Goal: Task Accomplishment & Management: Use online tool/utility

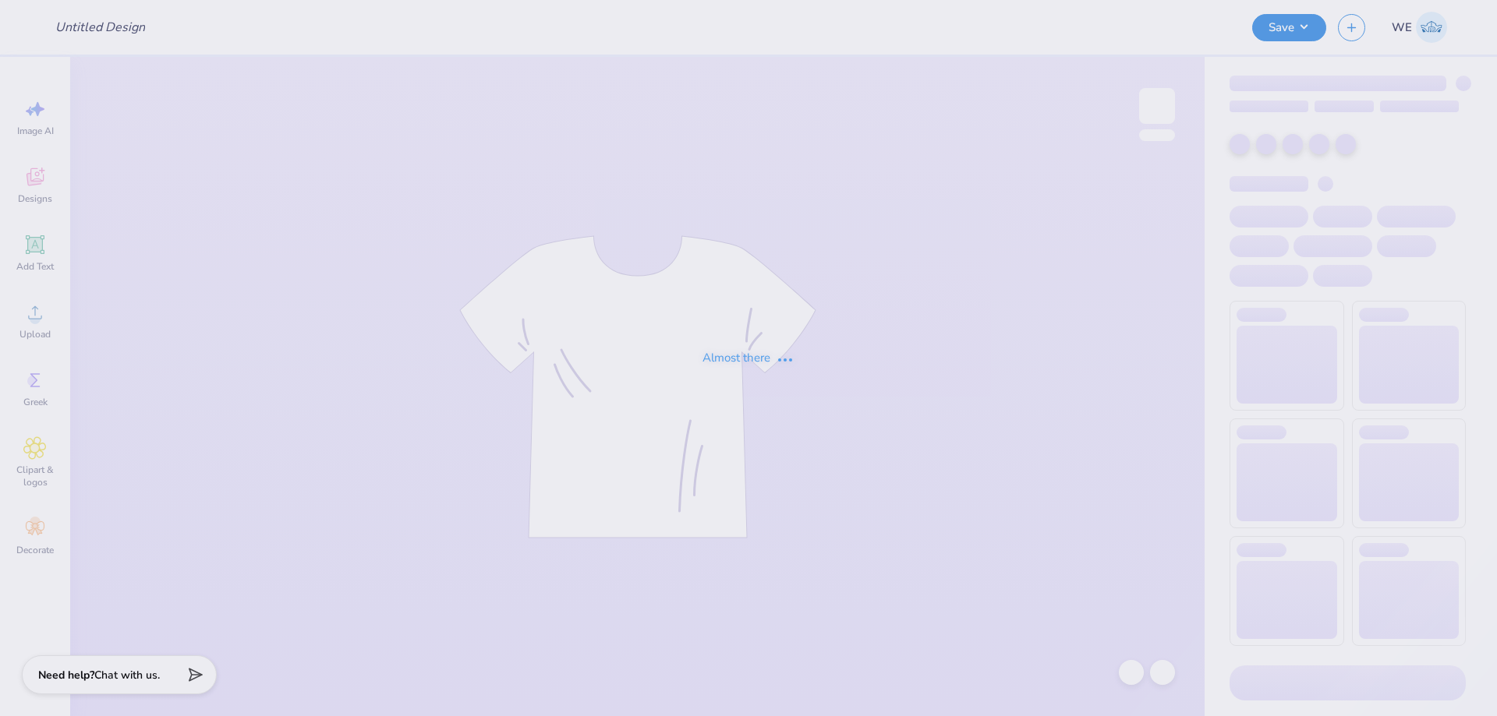
type input "S2S Lover Your Body Day"
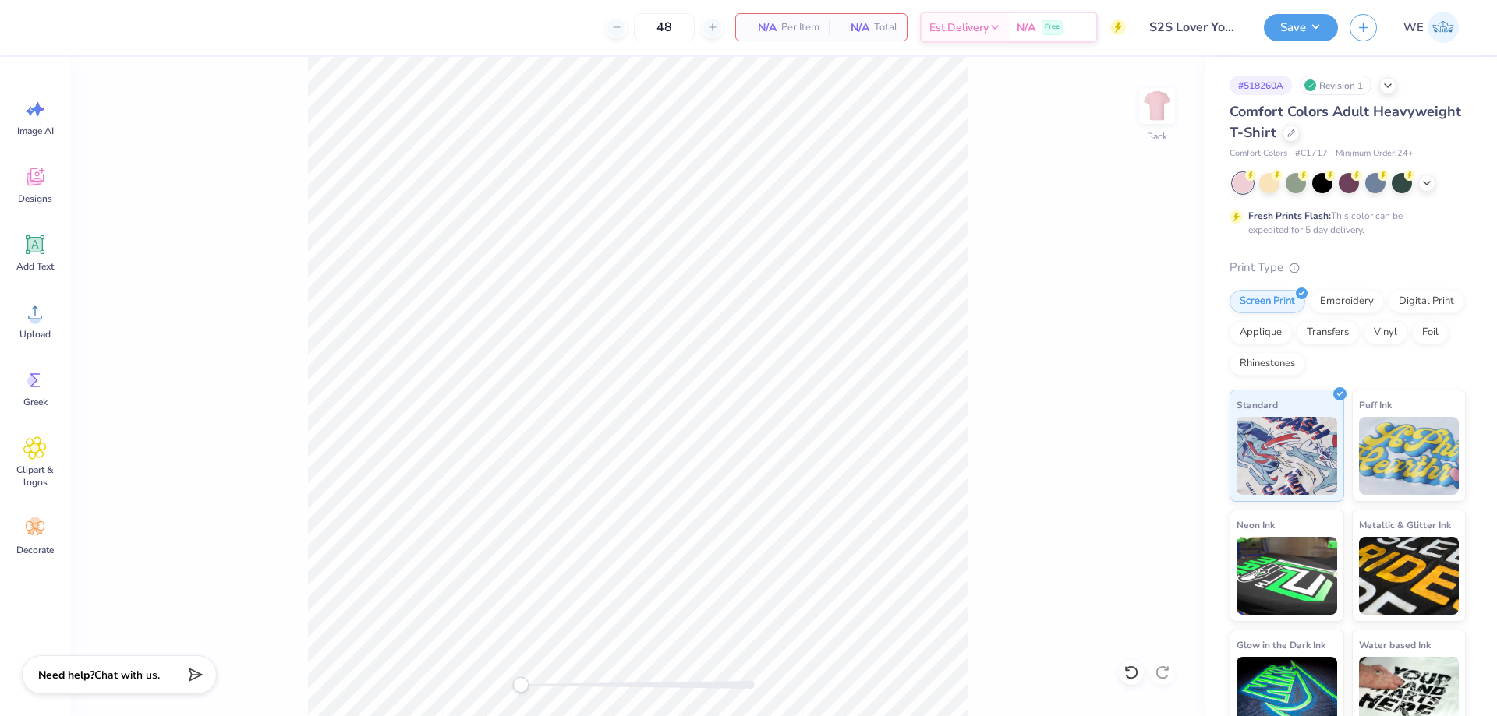
click at [64, 333] on div "Image AI Designs Add Text Upload Greek Clipart & logos Decorate" at bounding box center [35, 386] width 70 height 659
click at [55, 323] on div "Upload" at bounding box center [35, 321] width 56 height 58
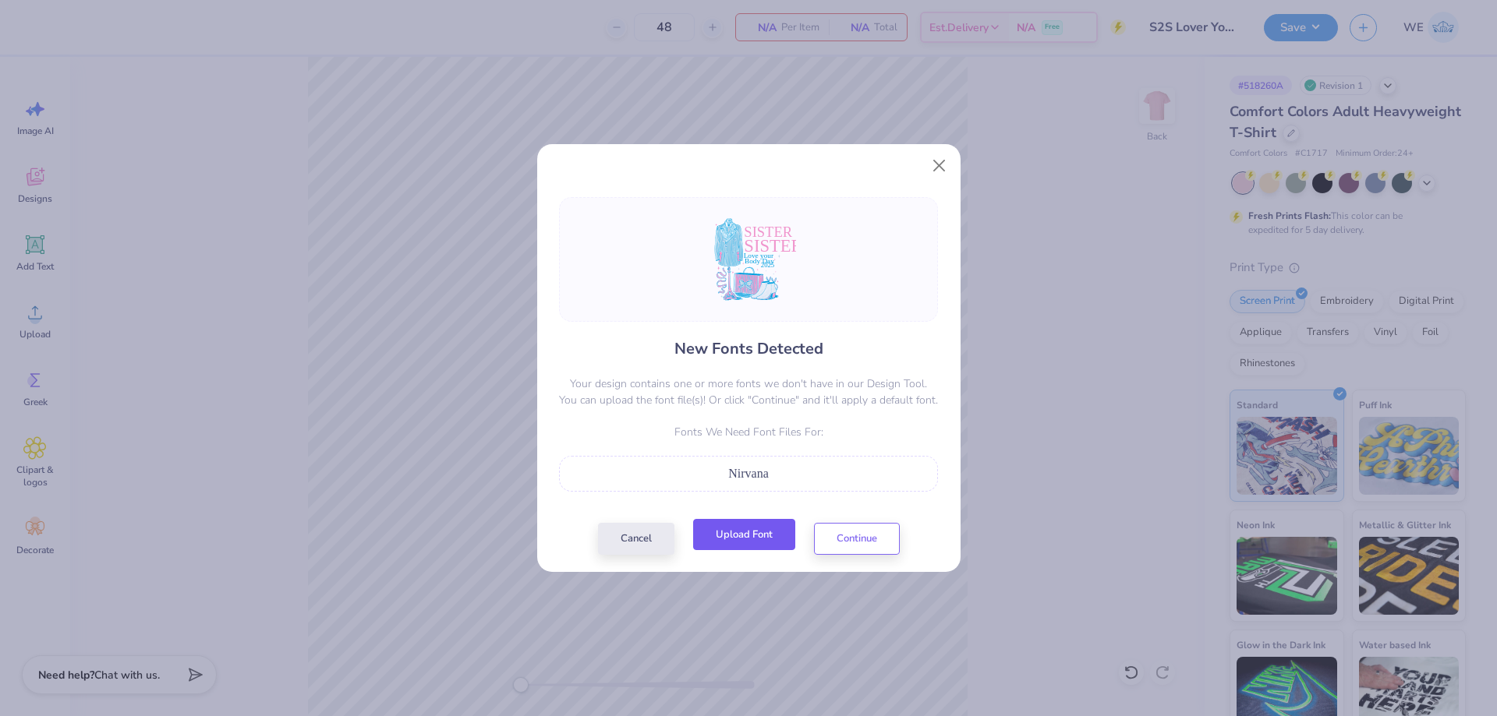
click at [750, 531] on button "Upload Font" at bounding box center [744, 535] width 102 height 32
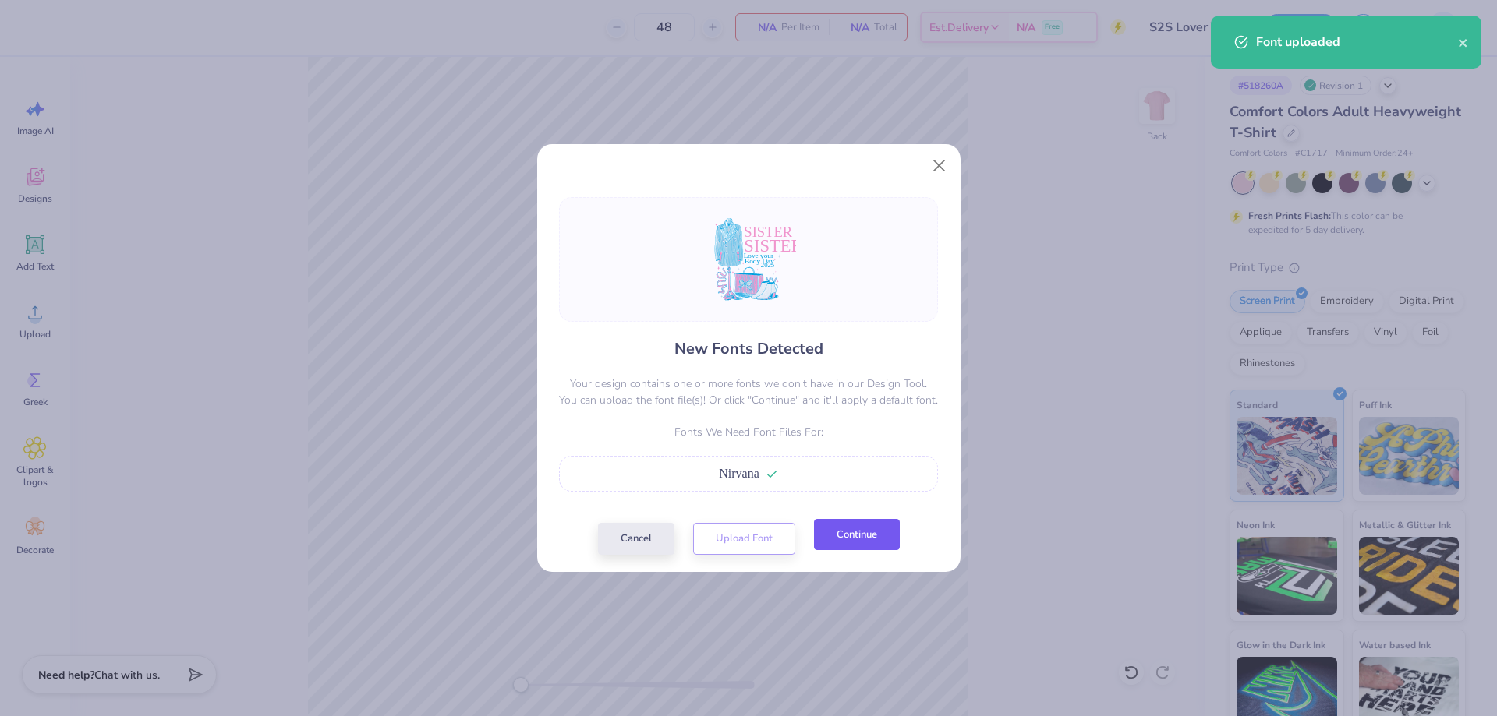
click at [862, 535] on button "Continue" at bounding box center [857, 535] width 86 height 32
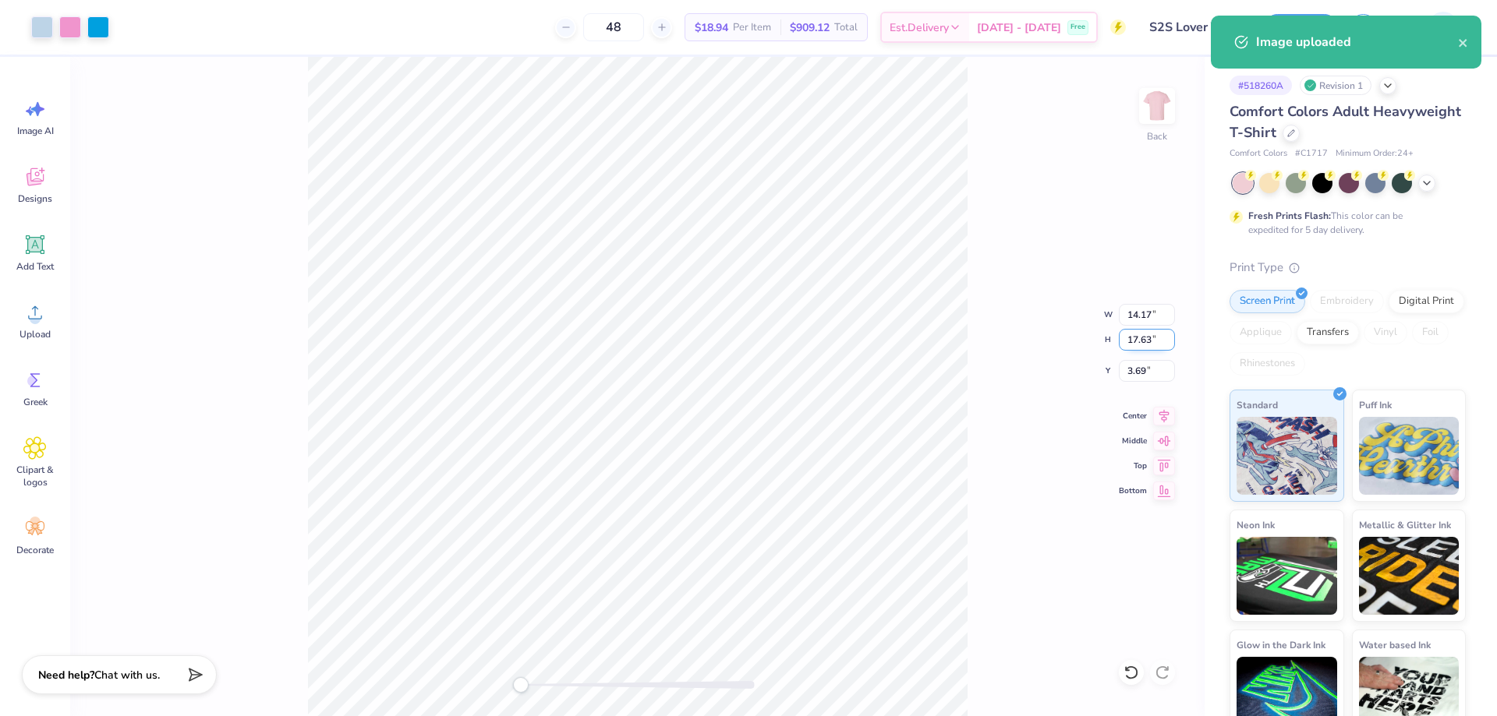
click at [1137, 341] on input "17.63" at bounding box center [1147, 340] width 56 height 22
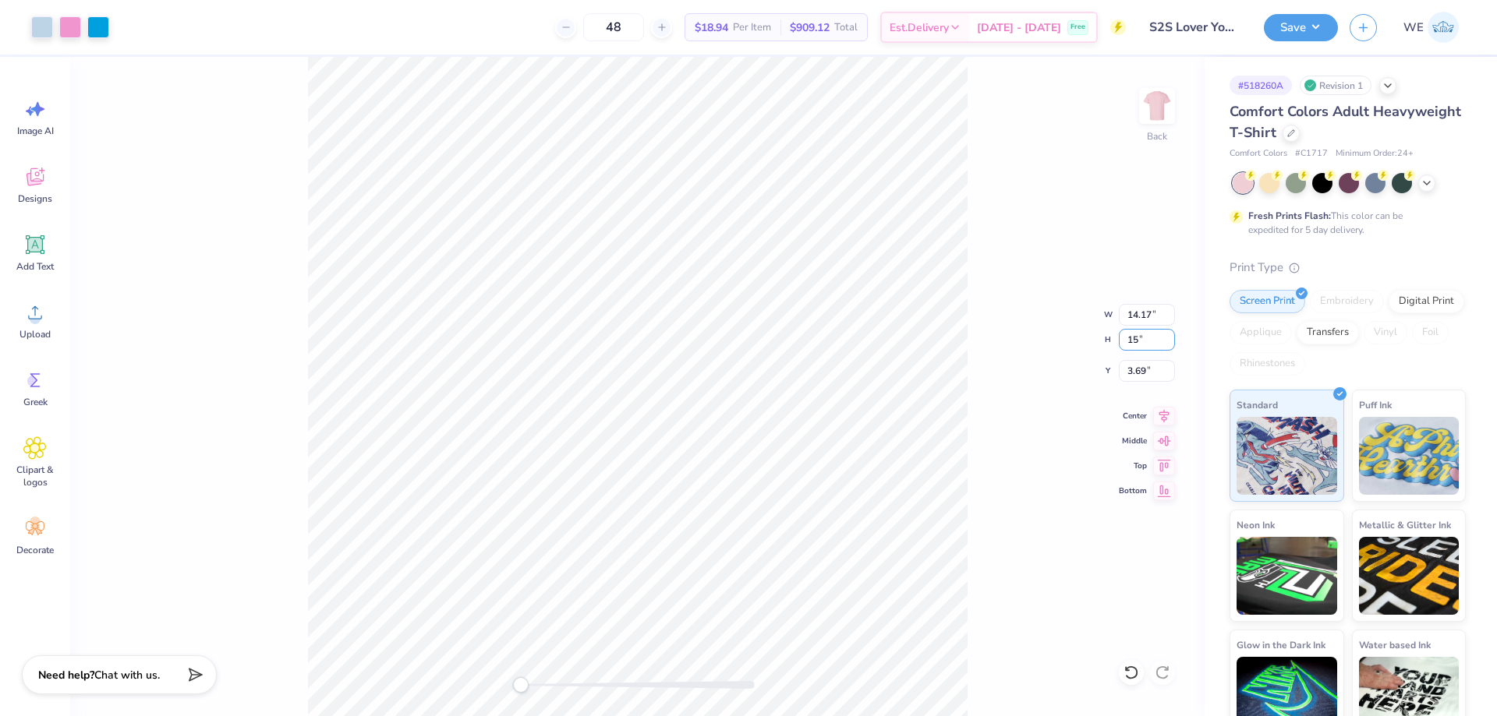
type input "15"
type input "12.06"
type input "15.00"
type input "5.00"
click at [1133, 323] on input "12.06" at bounding box center [1147, 315] width 56 height 22
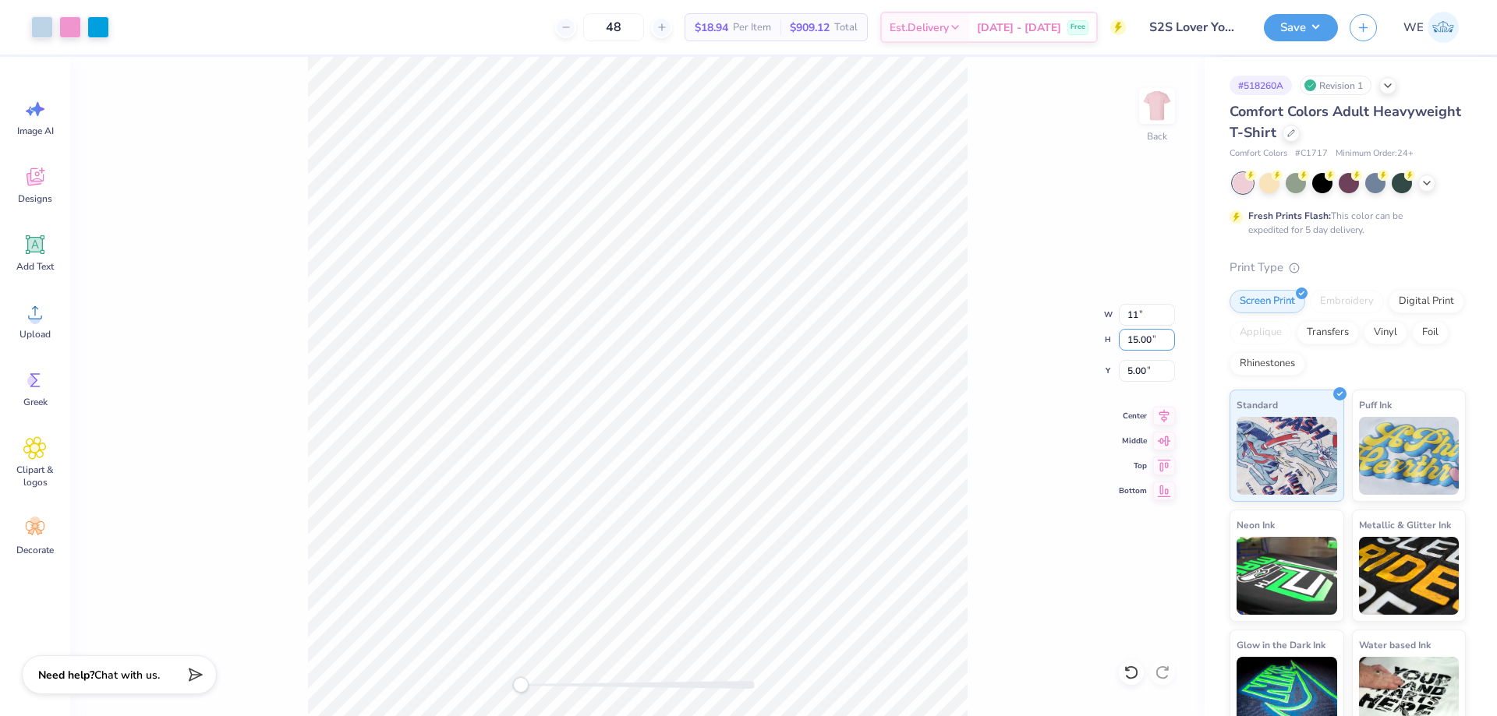
type input "11.00"
type input "13.68"
type input "5.66"
drag, startPoint x: 1133, startPoint y: 334, endPoint x: 1118, endPoint y: 344, distance: 18.2
click at [1133, 335] on input "13.68" at bounding box center [1147, 340] width 56 height 22
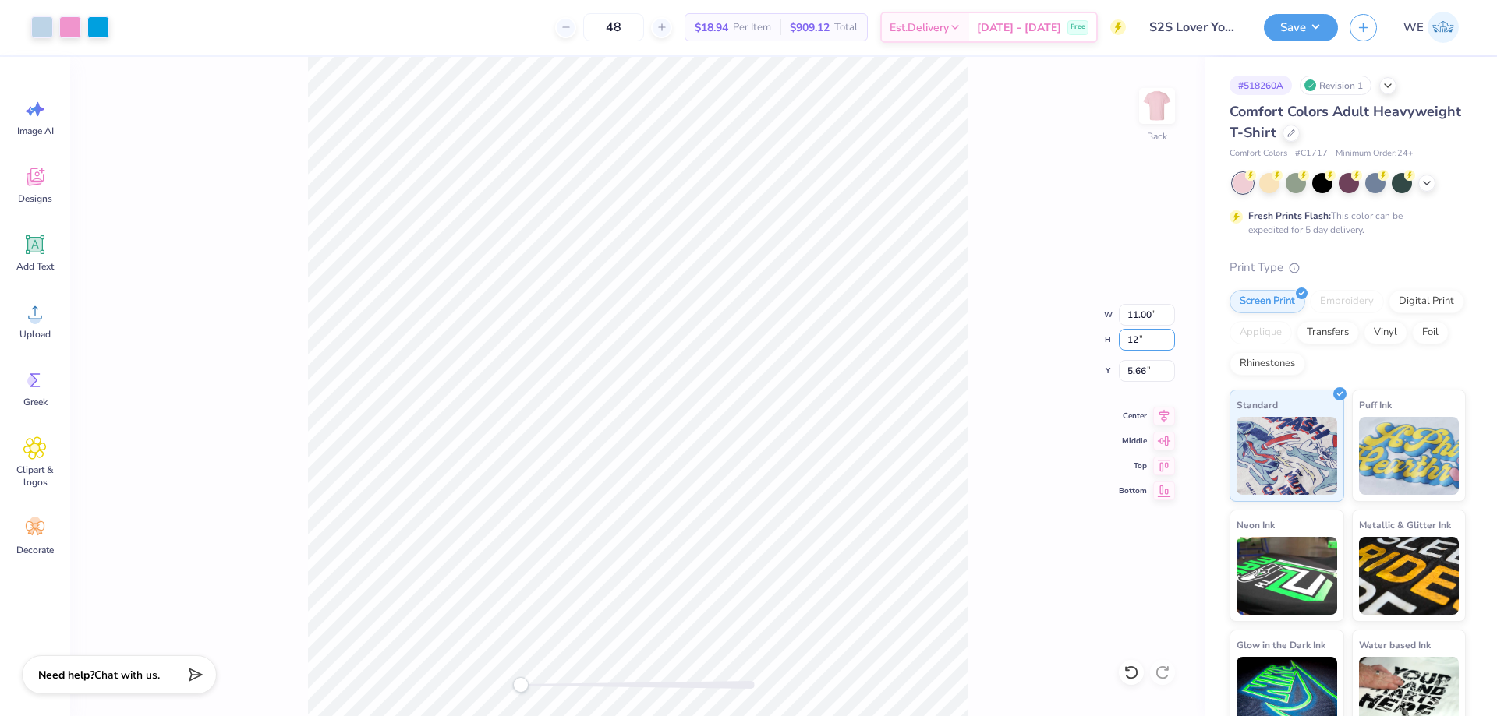
type input "12"
type input "9.65"
type input "12.00"
click at [1145, 372] on input "6.50" at bounding box center [1147, 371] width 56 height 22
type input "3.00"
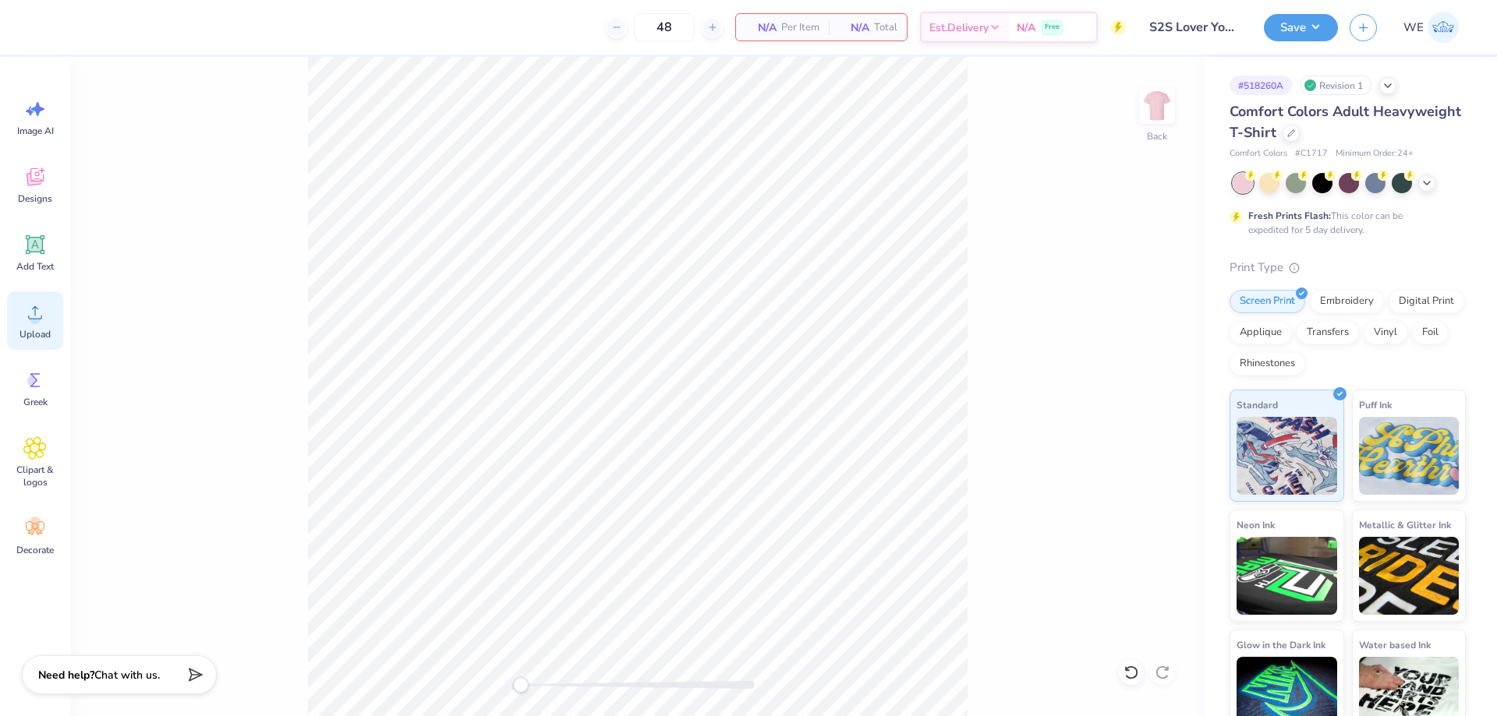
click at [40, 324] on div "Upload" at bounding box center [35, 321] width 56 height 58
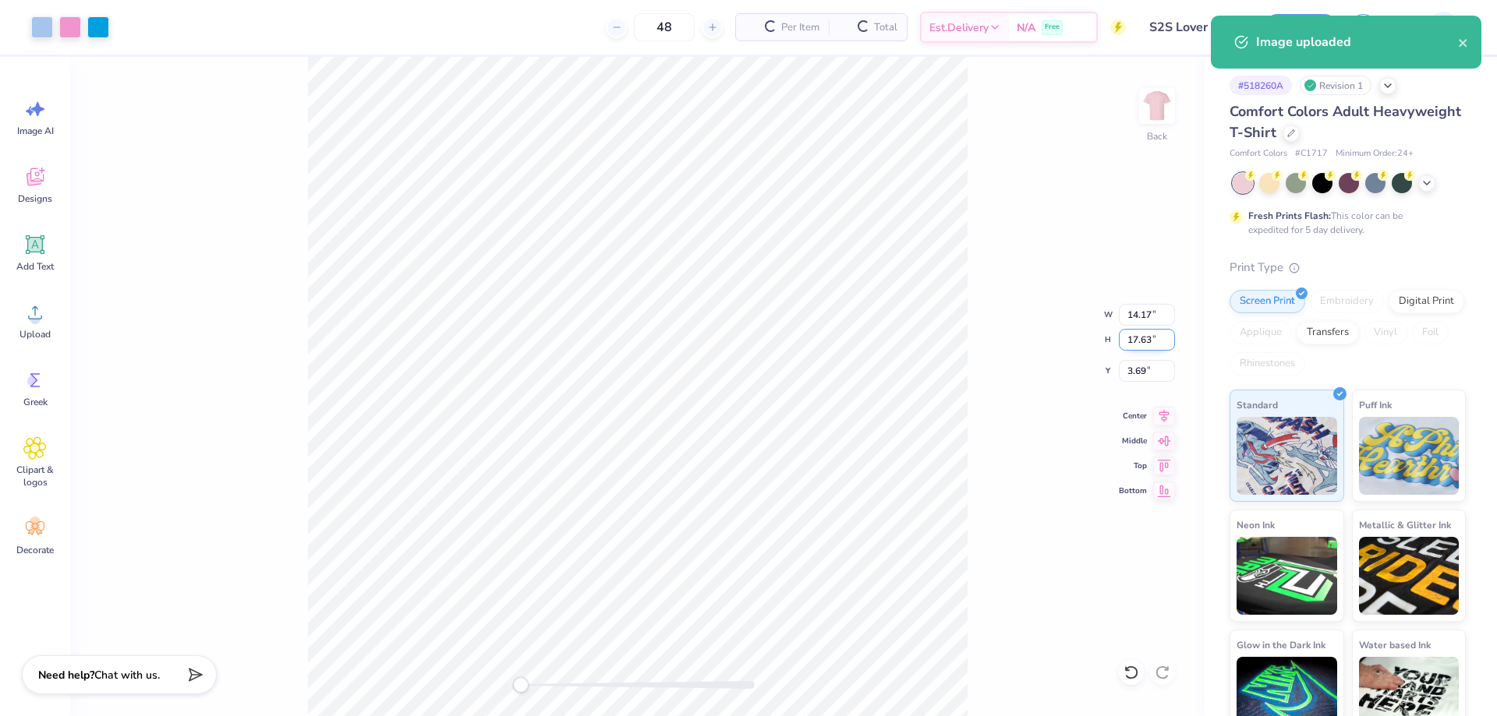
click at [1141, 338] on input "17.63" at bounding box center [1147, 340] width 56 height 22
type input "13"
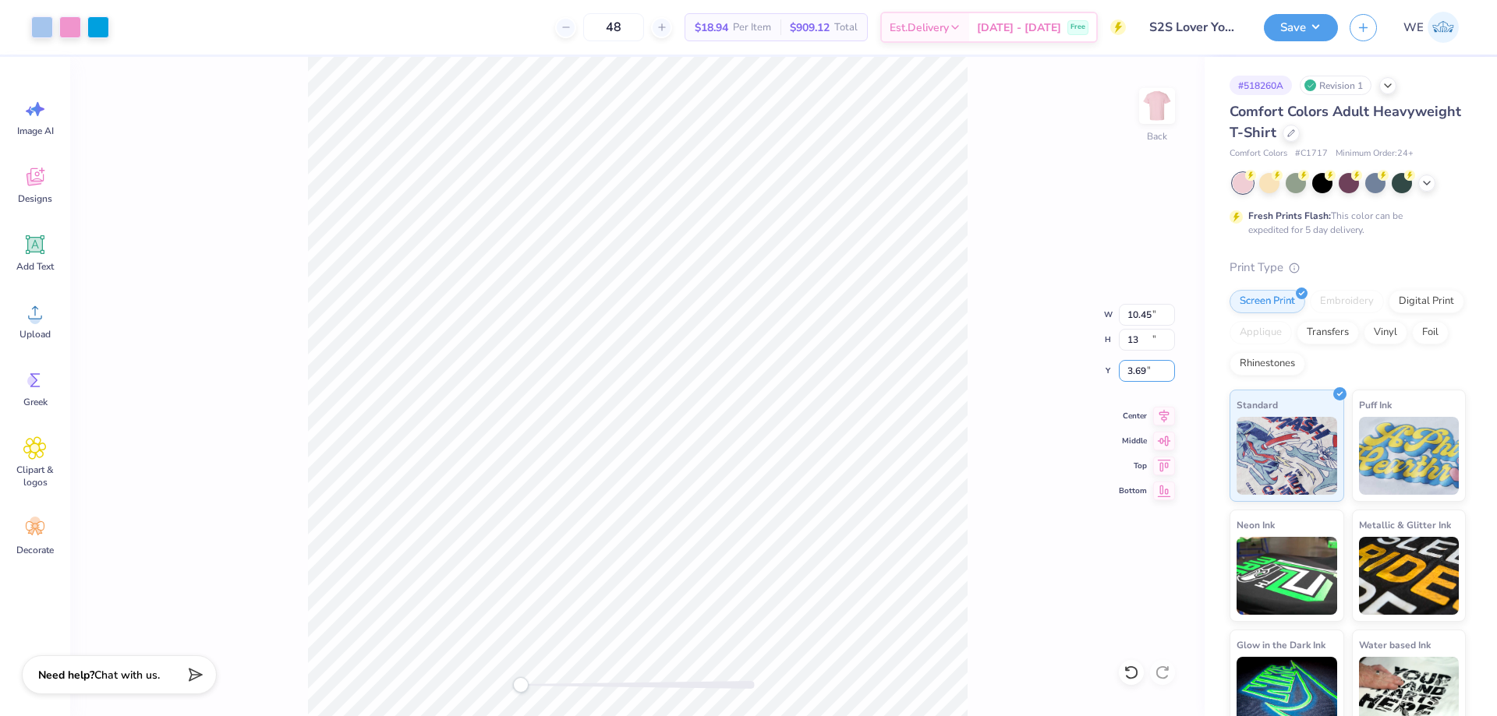
type input "10.45"
type input "13.00"
type input "3.00"
click at [1147, 380] on input "3.00" at bounding box center [1147, 371] width 56 height 22
type input "2.00"
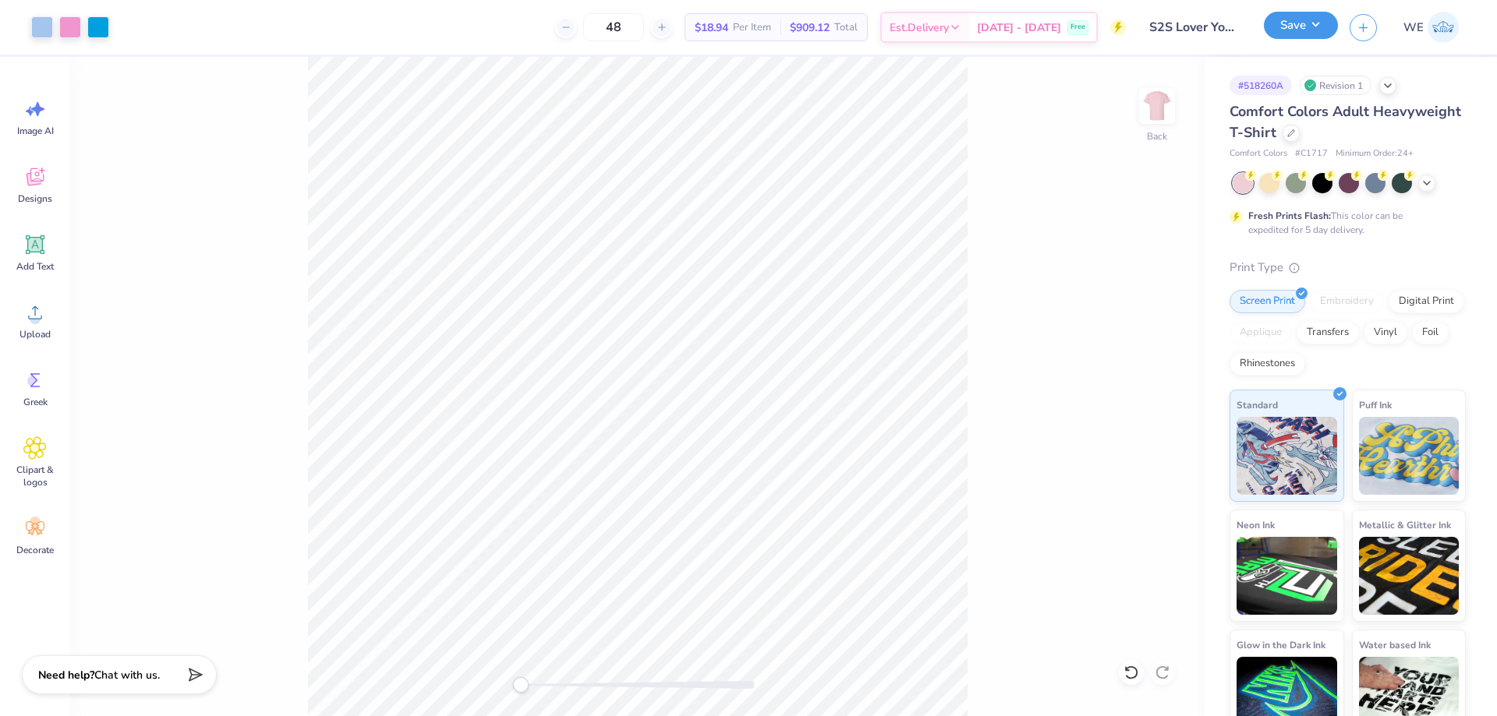
click at [1319, 35] on button "Save" at bounding box center [1301, 25] width 74 height 27
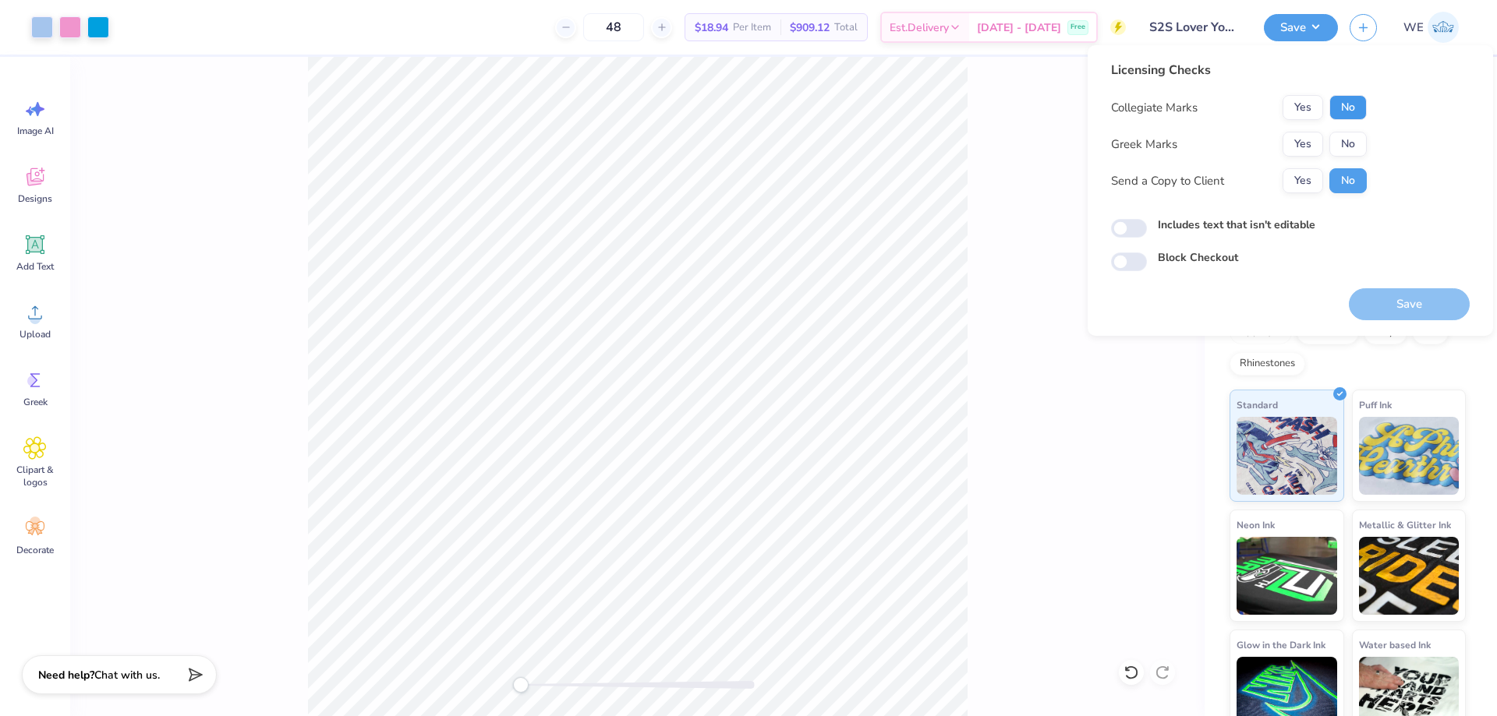
click at [1344, 101] on button "No" at bounding box center [1347, 107] width 37 height 25
drag, startPoint x: 1345, startPoint y: 136, endPoint x: 1326, endPoint y: 168, distance: 37.4
click at [1345, 136] on button "No" at bounding box center [1347, 144] width 37 height 25
click at [1309, 179] on button "Yes" at bounding box center [1302, 180] width 41 height 25
click at [1127, 239] on div "Licensing Checks Collegiate Marks Yes No Greek Marks Yes No Send a Copy to Clie…" at bounding box center [1290, 166] width 359 height 210
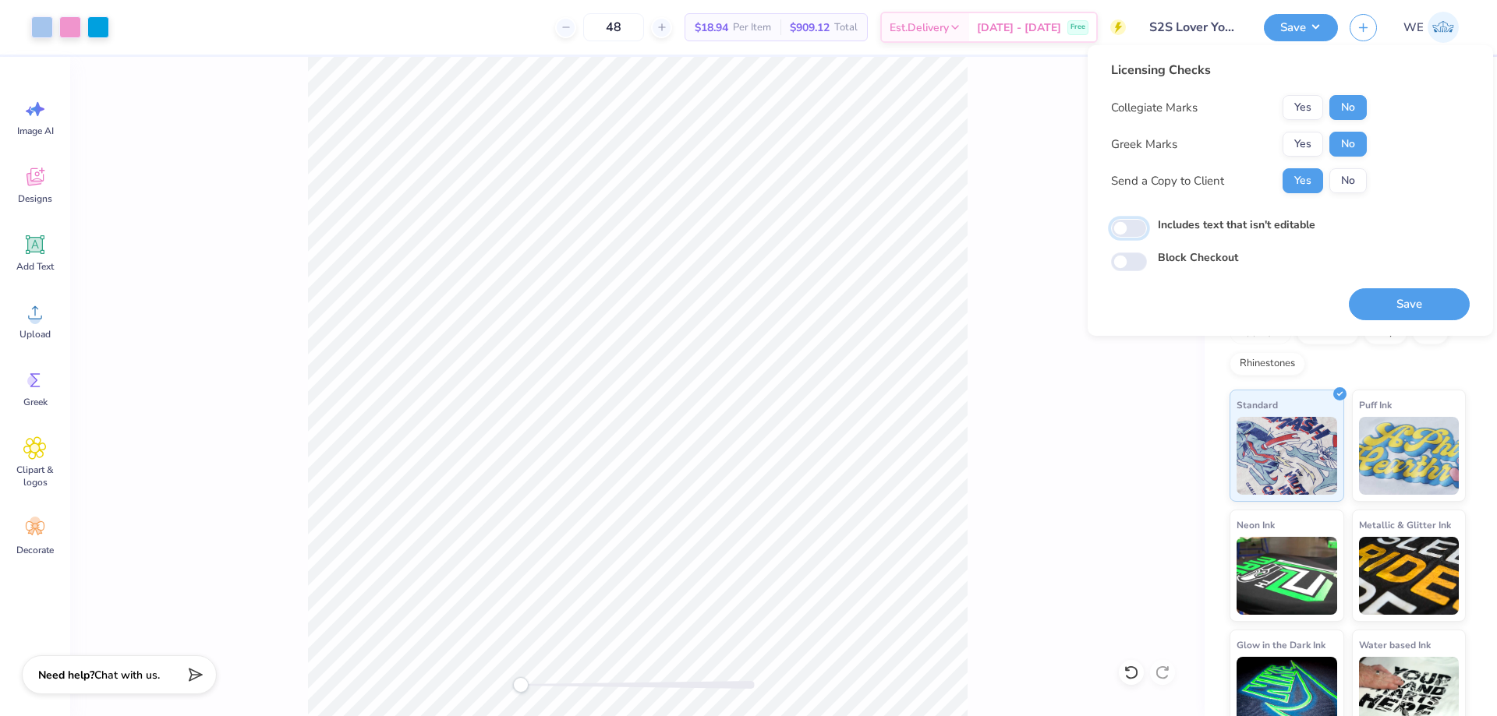
click at [1126, 232] on input "Includes text that isn't editable" at bounding box center [1129, 228] width 36 height 19
checkbox input "true"
click at [1399, 298] on button "Save" at bounding box center [1409, 304] width 121 height 32
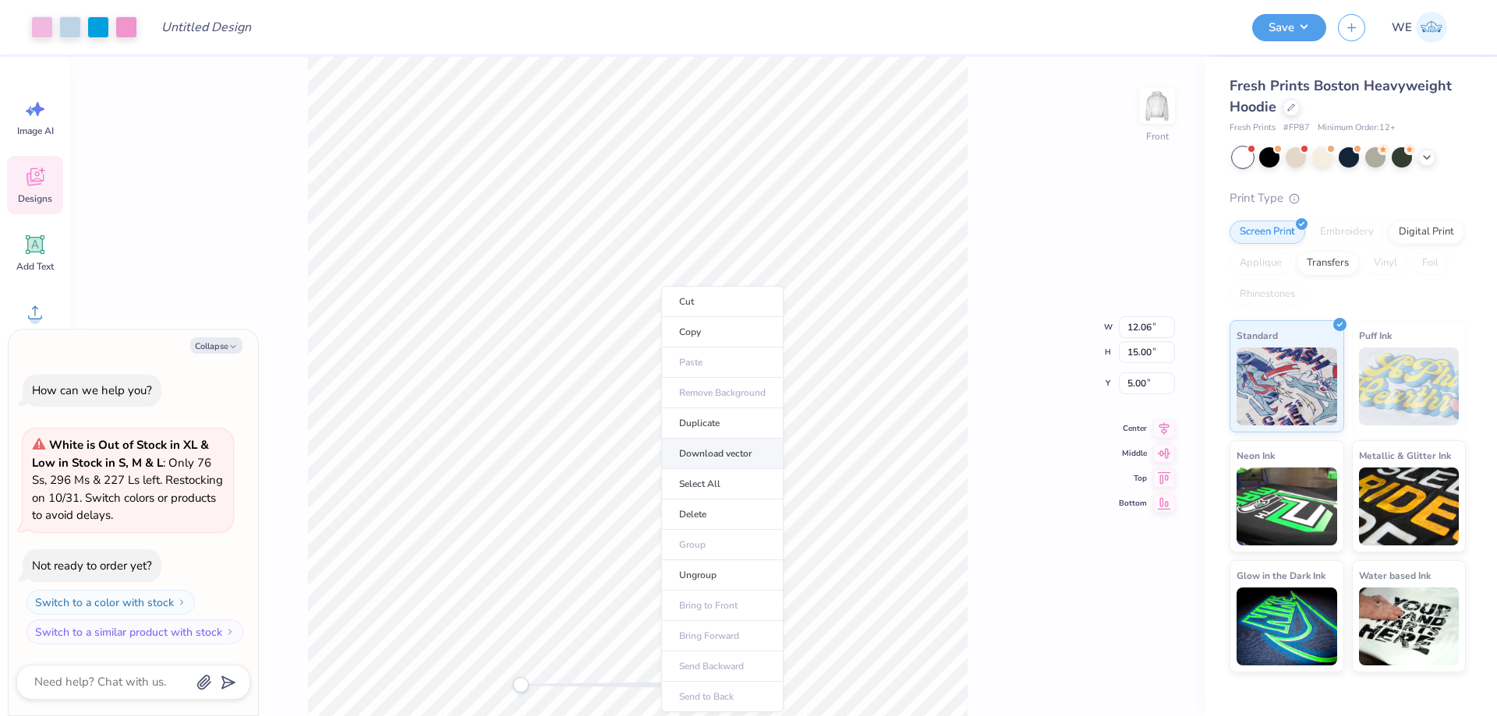
click at [717, 447] on li "Download vector" at bounding box center [722, 454] width 122 height 30
type textarea "x"
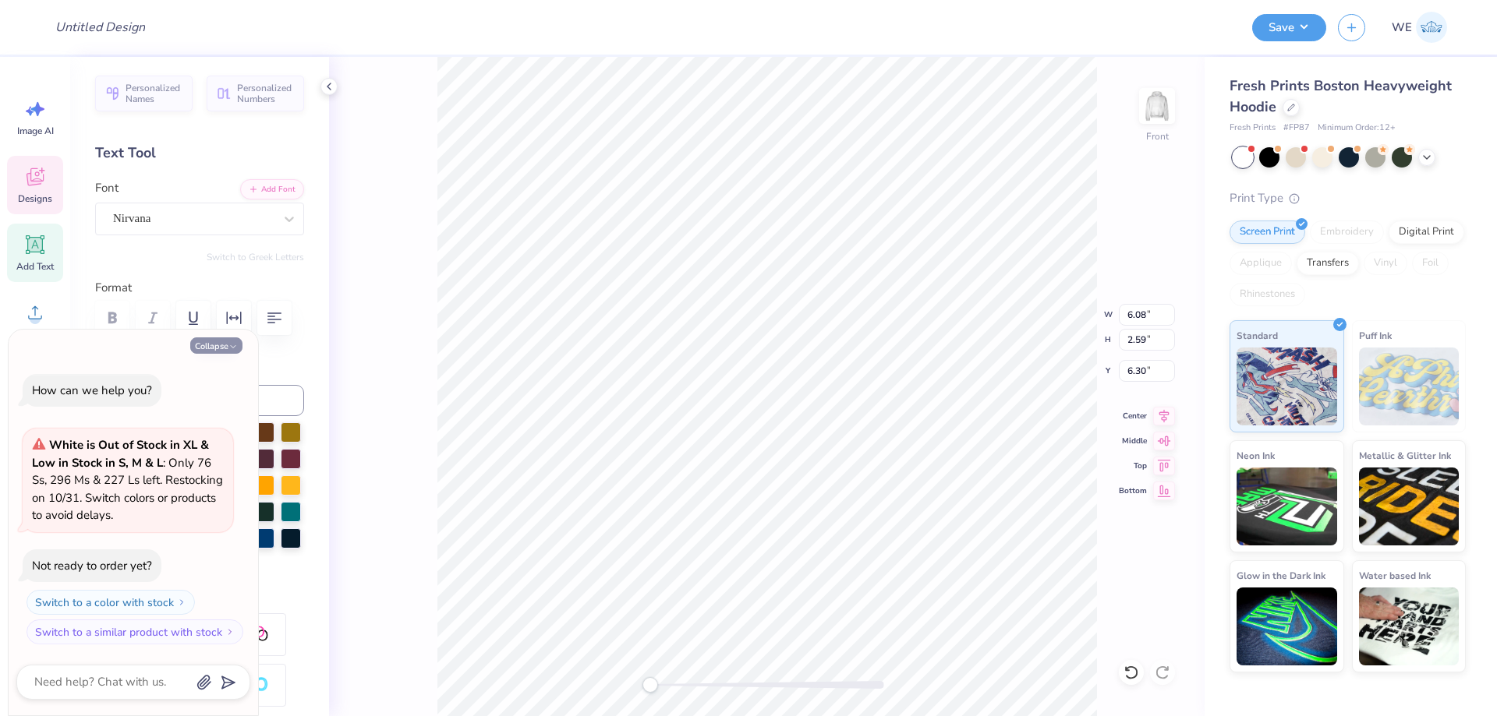
click at [232, 345] on icon "button" at bounding box center [232, 346] width 9 height 9
type textarea "x"
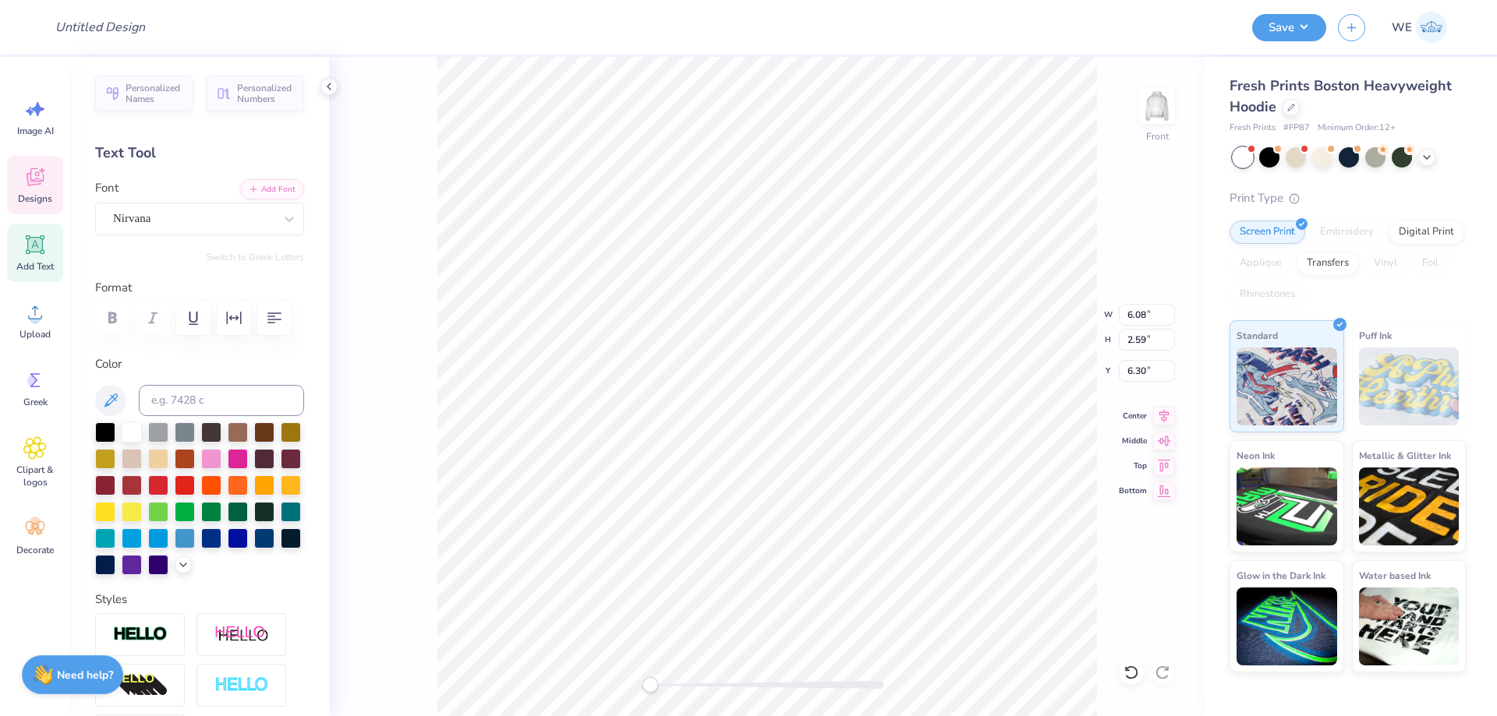
type input "4.55"
type input "0.82"
type input "12.09"
click at [275, 210] on div at bounding box center [289, 219] width 28 height 28
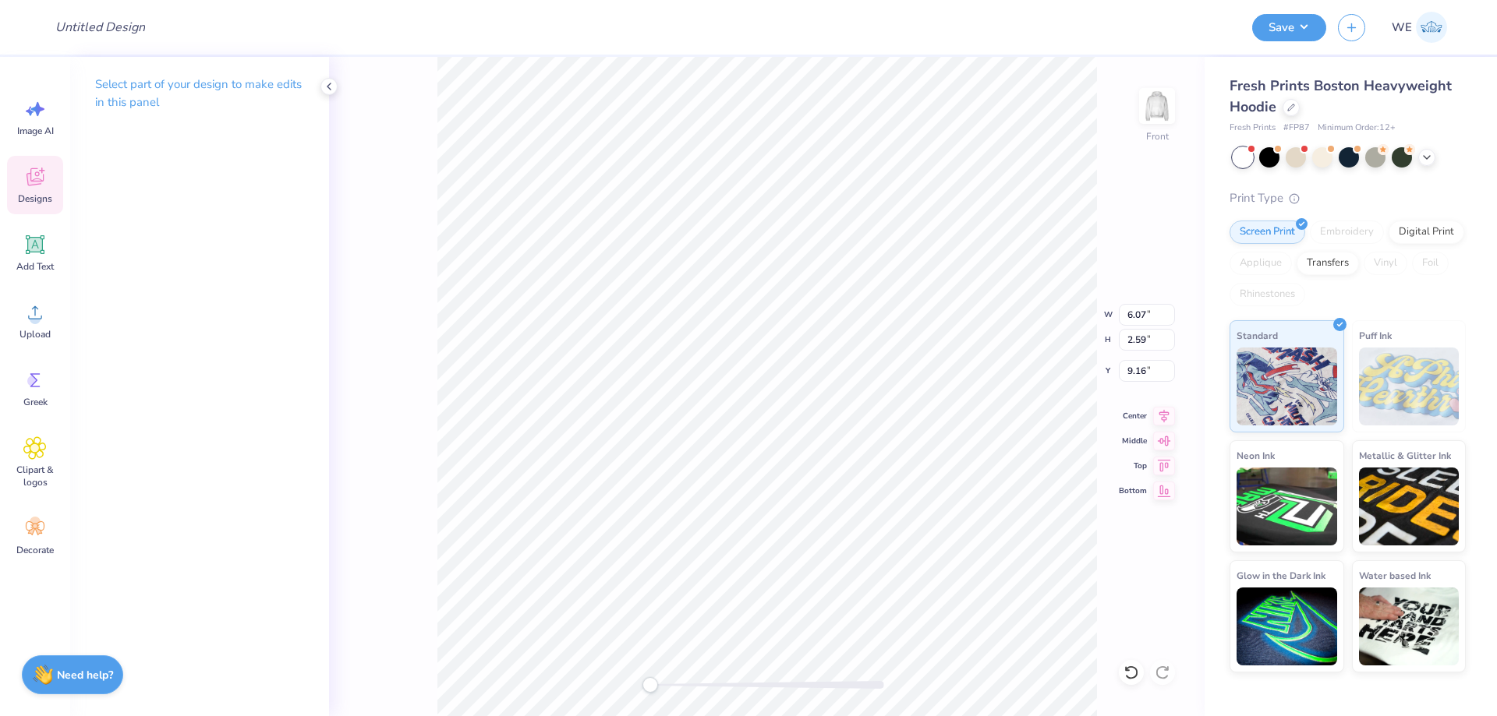
type input "6.07"
type input "2.59"
type input "9.16"
type input "6.08"
type input "6.30"
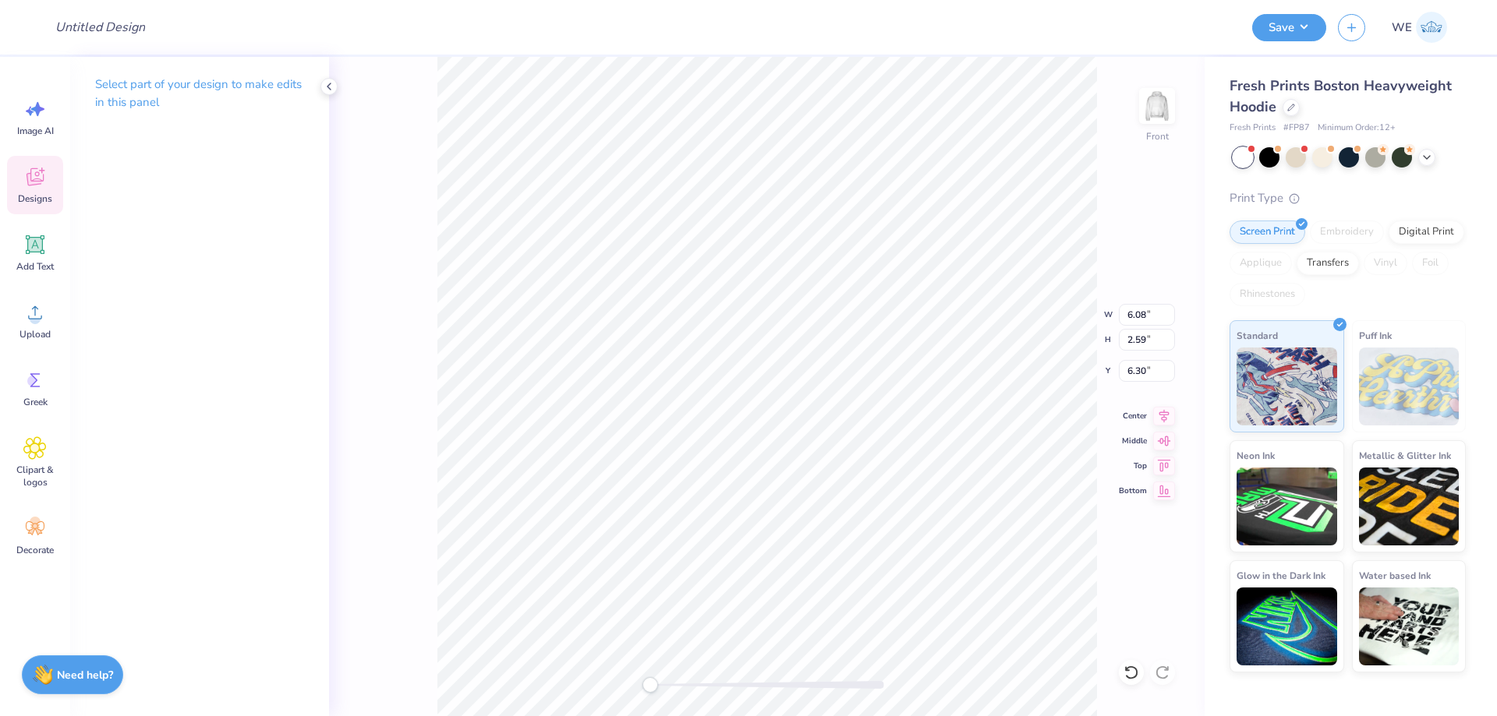
click at [327, 80] on div at bounding box center [328, 86] width 17 height 17
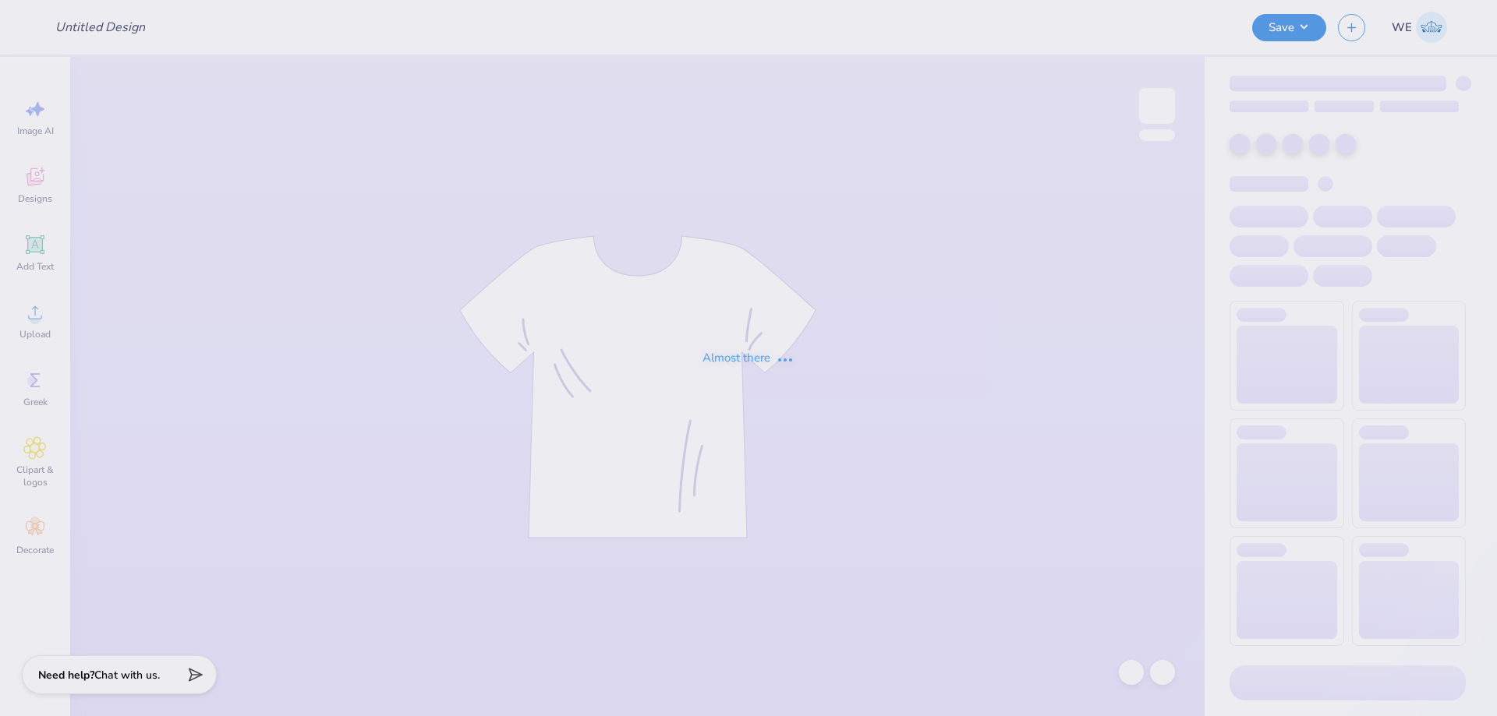
type input "S2S Lover Your Body Day"
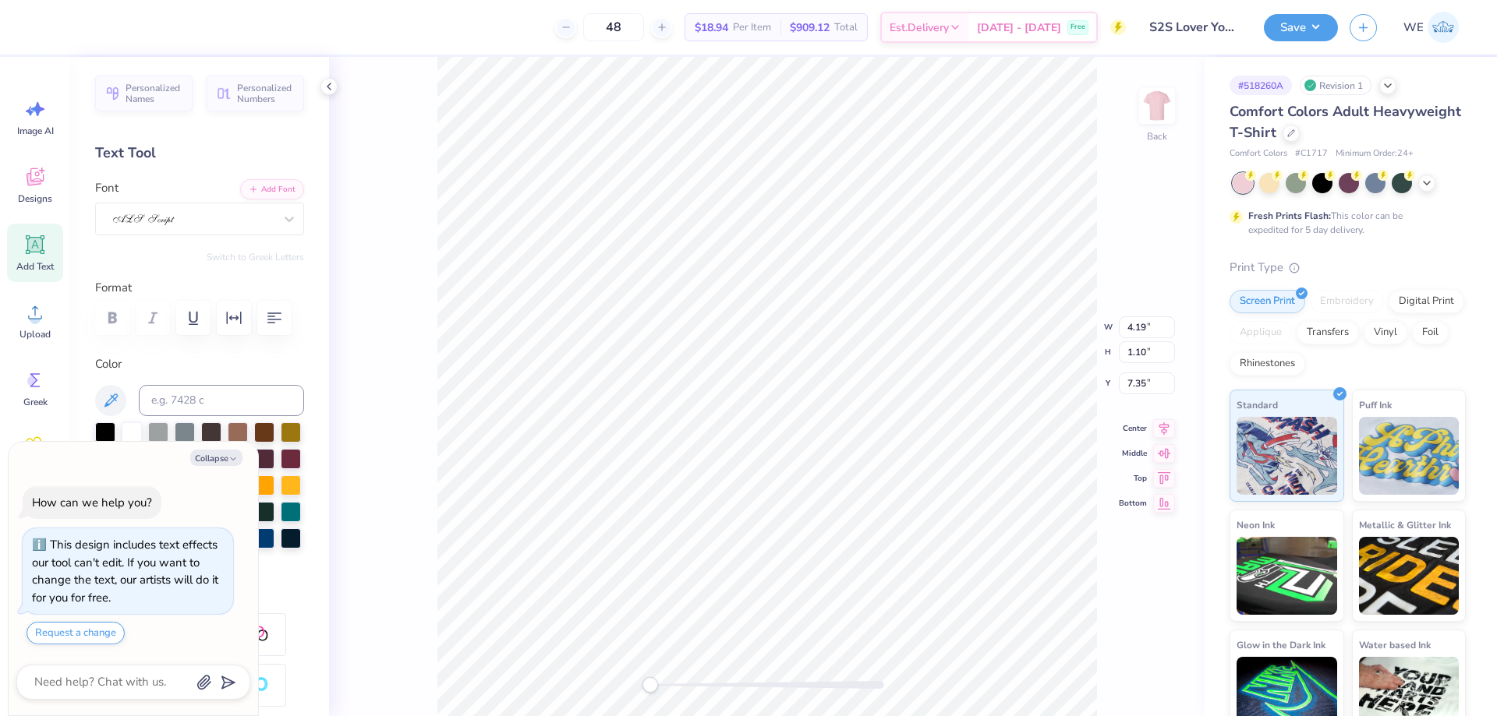
type textarea "x"
type input "10.45"
type input "13.00"
type input "2.00"
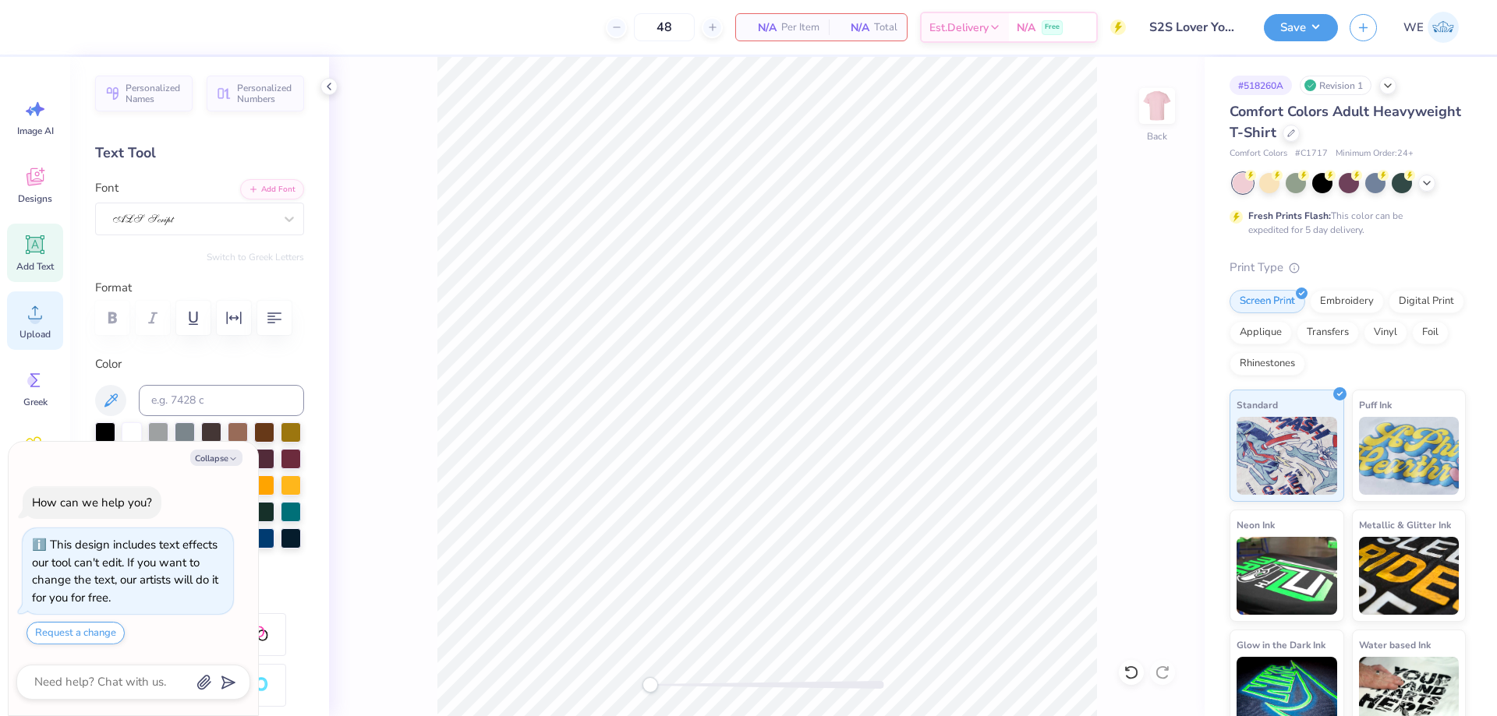
click at [41, 325] on div "Upload" at bounding box center [35, 321] width 56 height 58
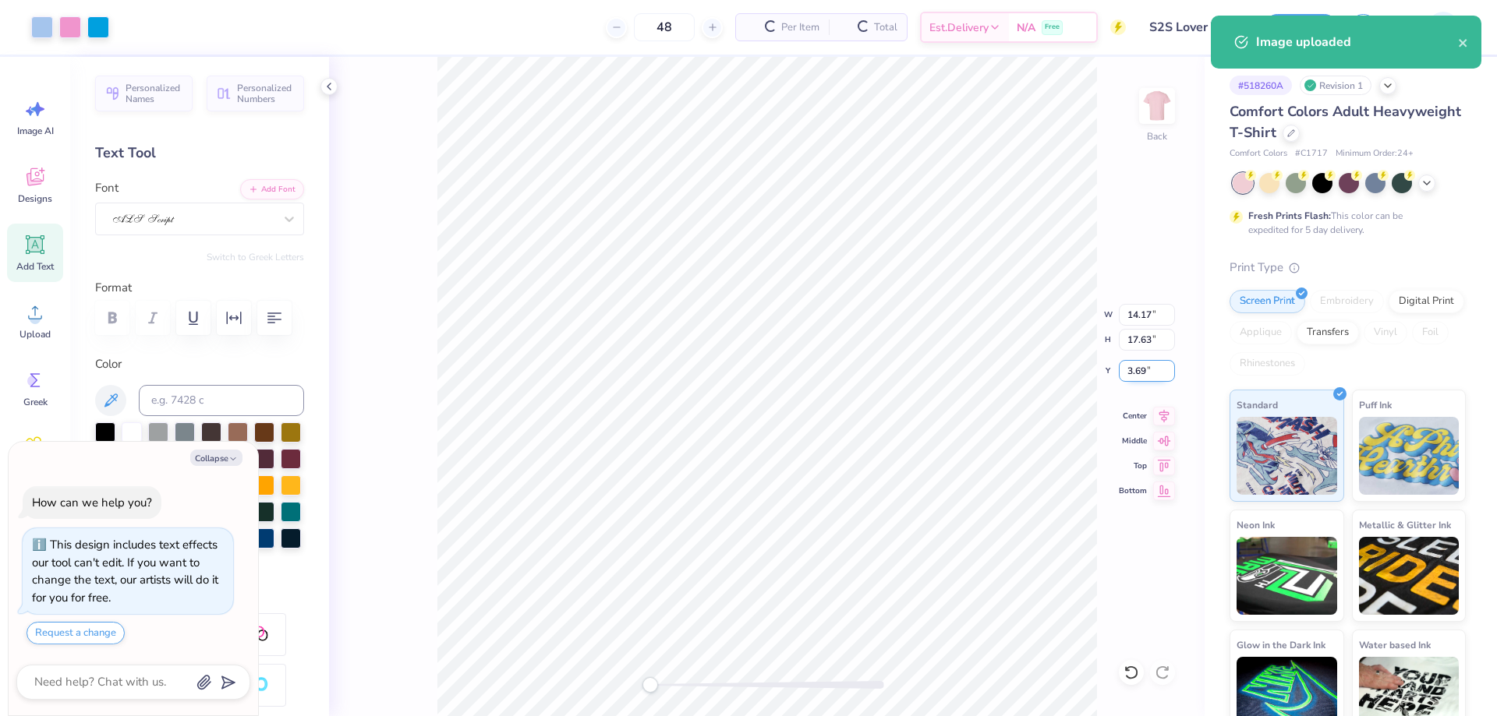
type textarea "x"
click at [1132, 337] on input "17.63" at bounding box center [1147, 340] width 56 height 22
type input "13"
type textarea "x"
type input "10.45"
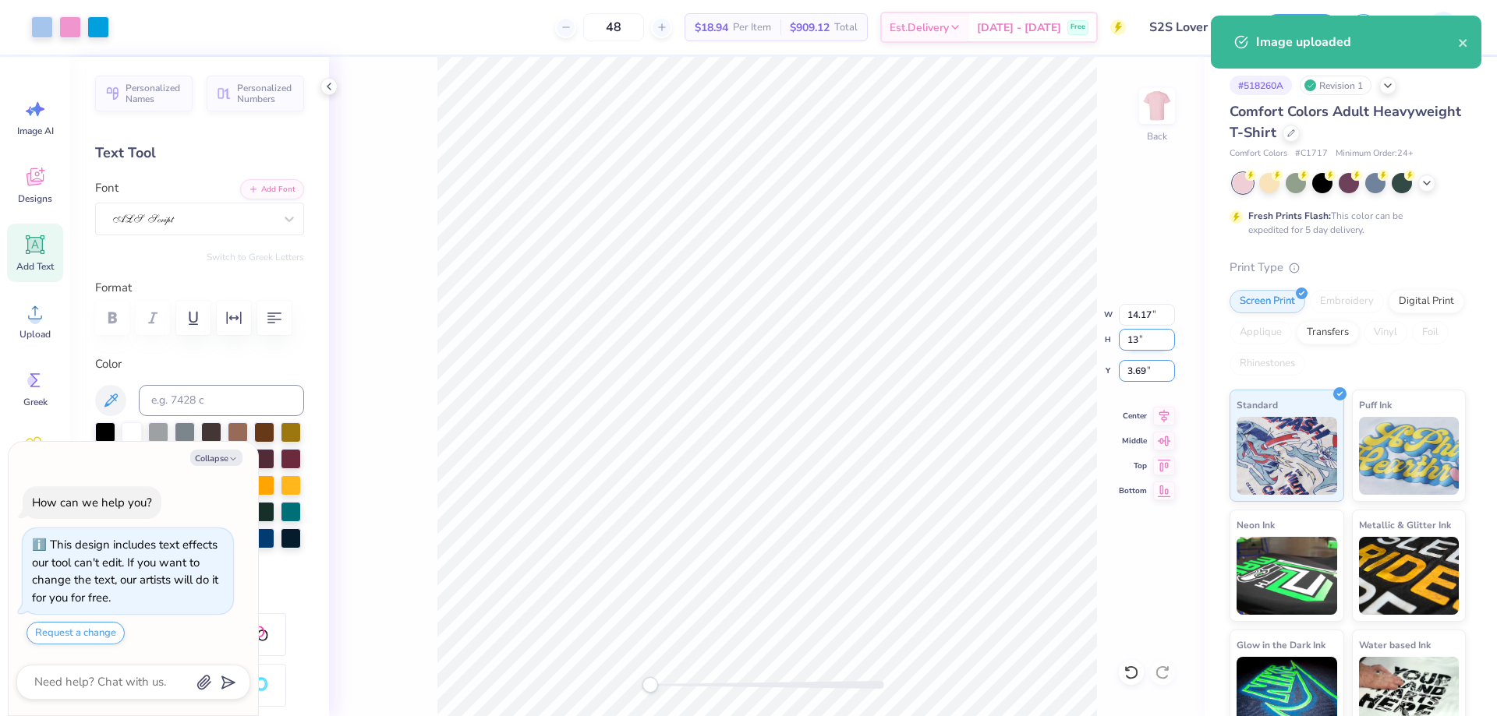
type input "13.00"
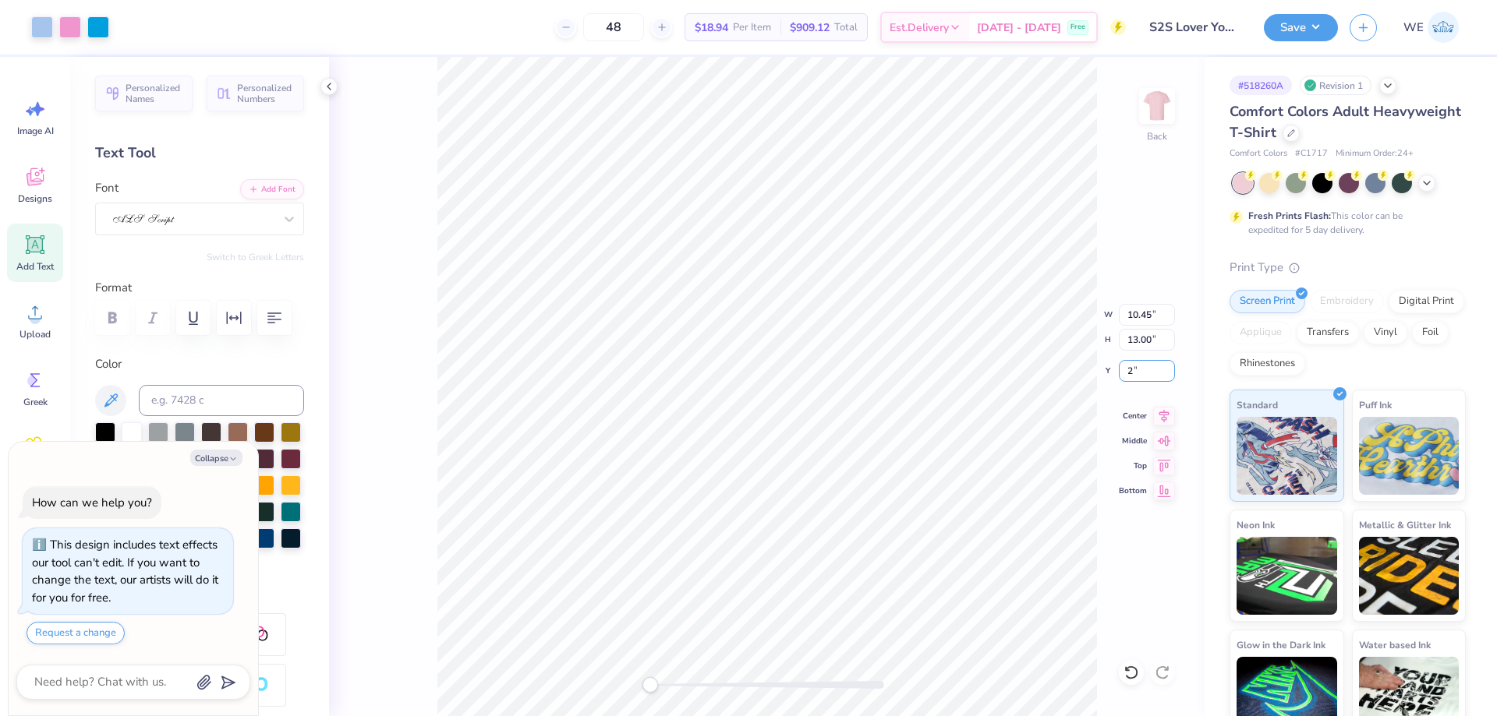
type input "2"
type textarea "x"
type input "2.00"
click at [1291, 29] on button "Save" at bounding box center [1301, 25] width 74 height 27
type textarea "x"
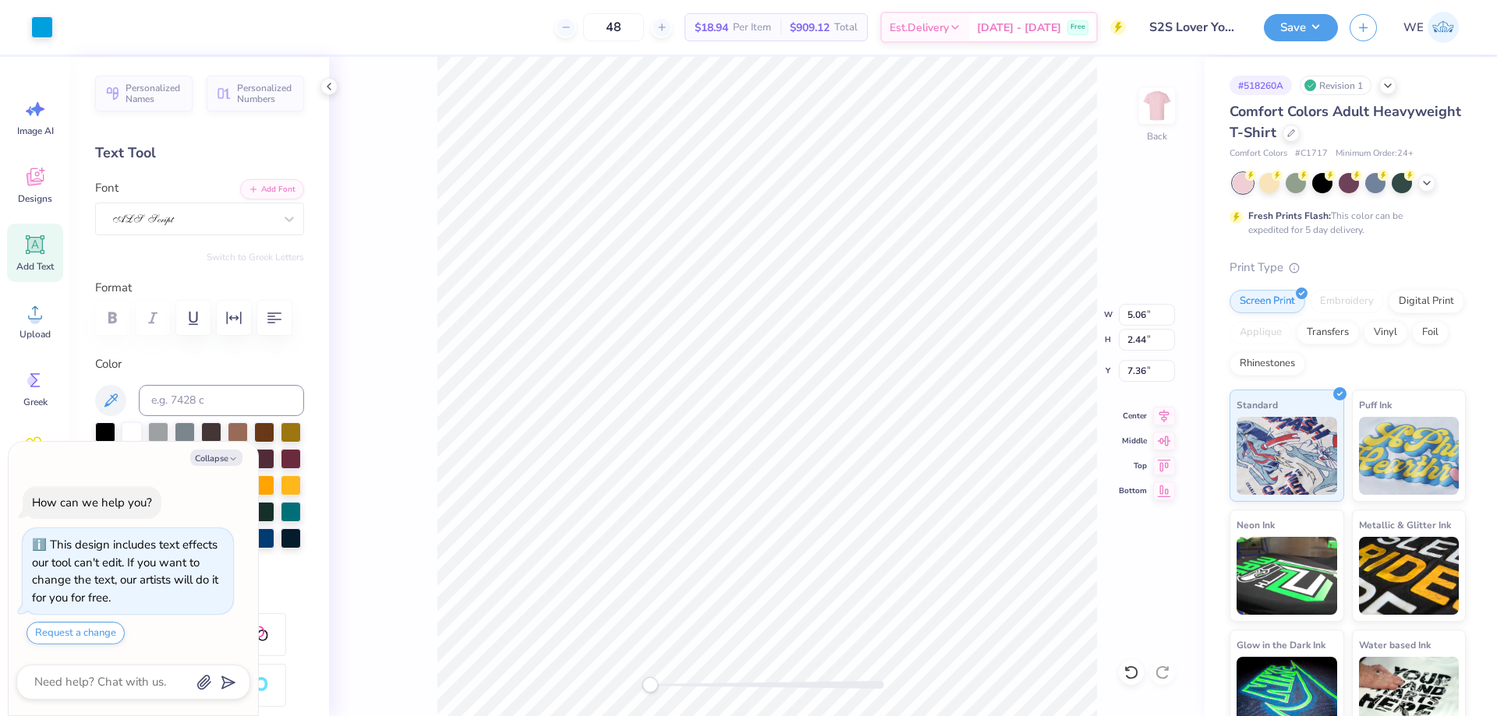
type input "10.45"
type input "13.00"
type input "2.00"
click at [1306, 34] on button "Save" at bounding box center [1301, 25] width 74 height 27
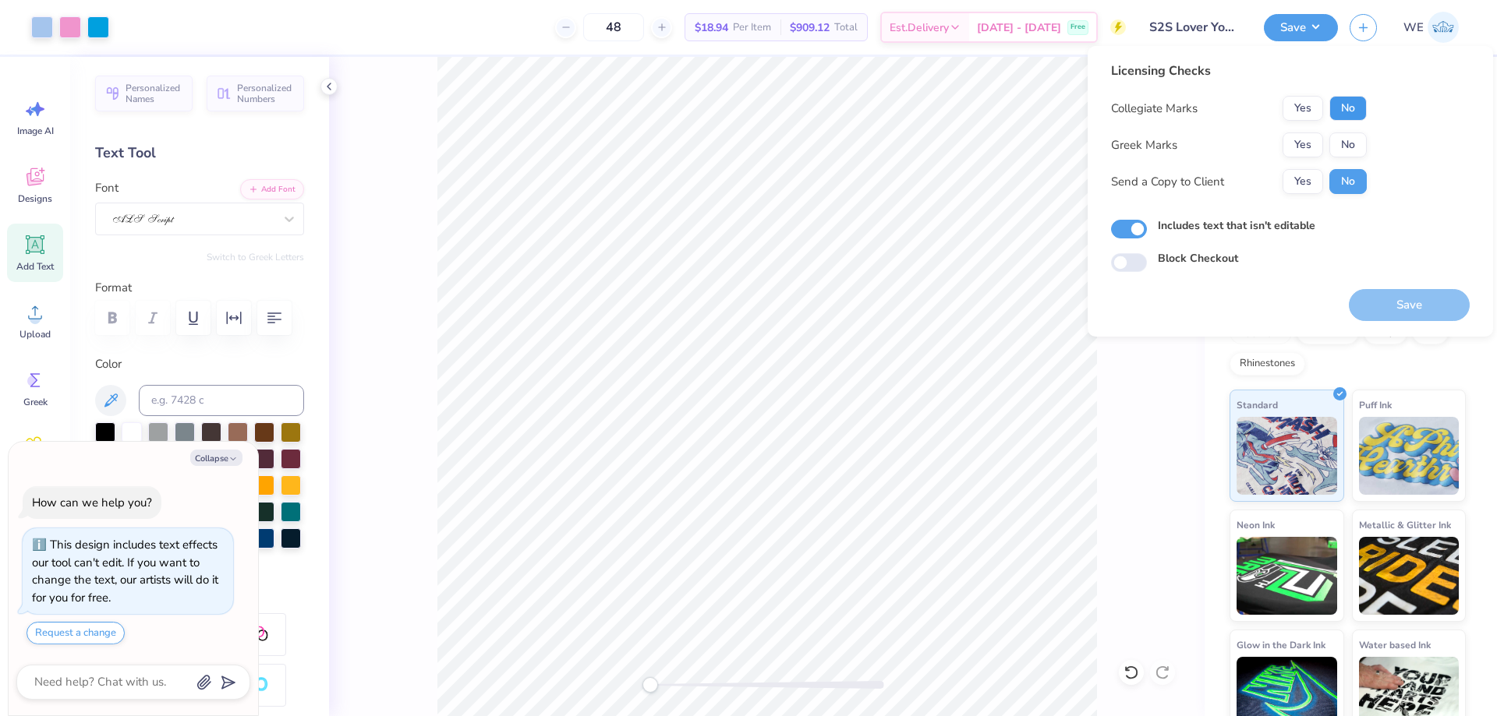
click at [1350, 106] on button "No" at bounding box center [1347, 108] width 37 height 25
click at [1349, 141] on button "No" at bounding box center [1347, 145] width 37 height 25
click at [1318, 176] on button "Yes" at bounding box center [1302, 181] width 41 height 25
click at [1399, 294] on button "Save" at bounding box center [1409, 305] width 121 height 32
type textarea "x"
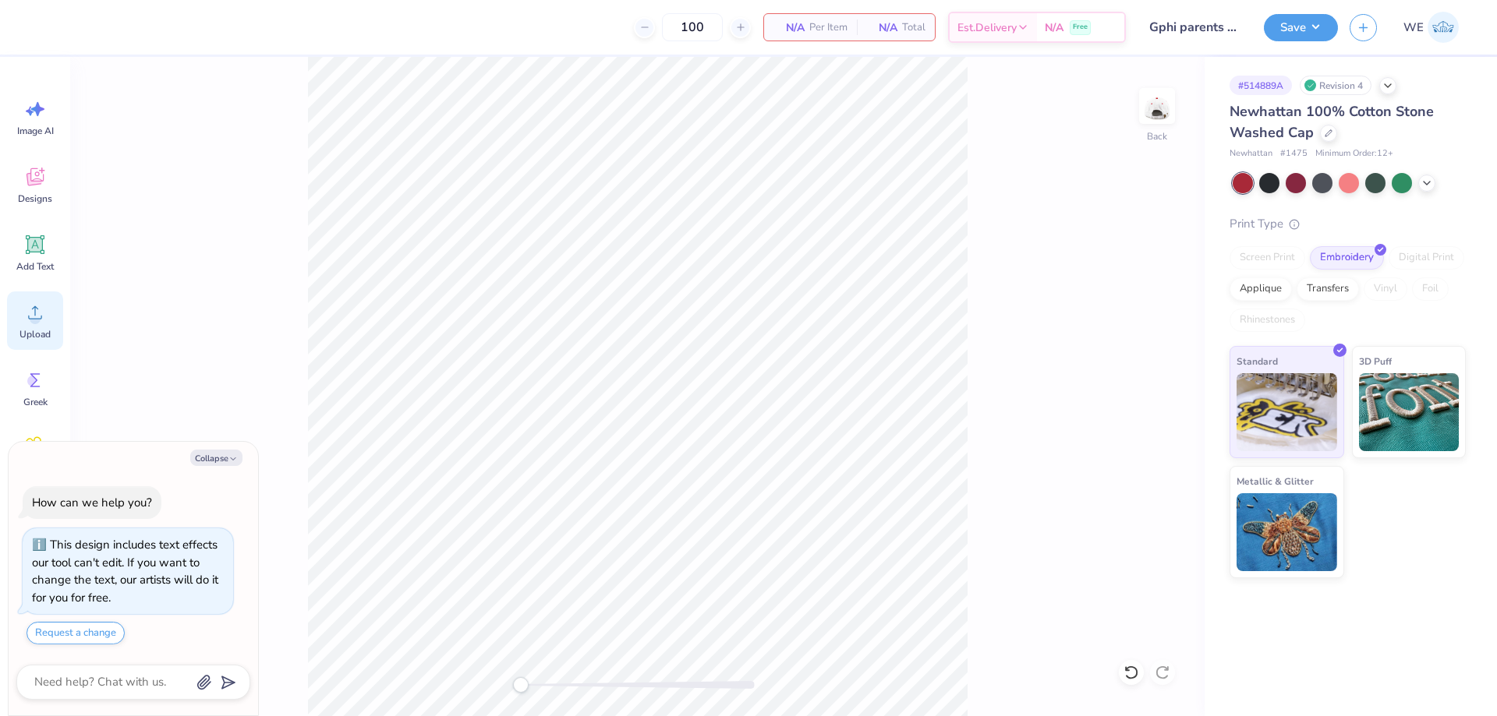
click at [17, 308] on div "Upload" at bounding box center [35, 321] width 56 height 58
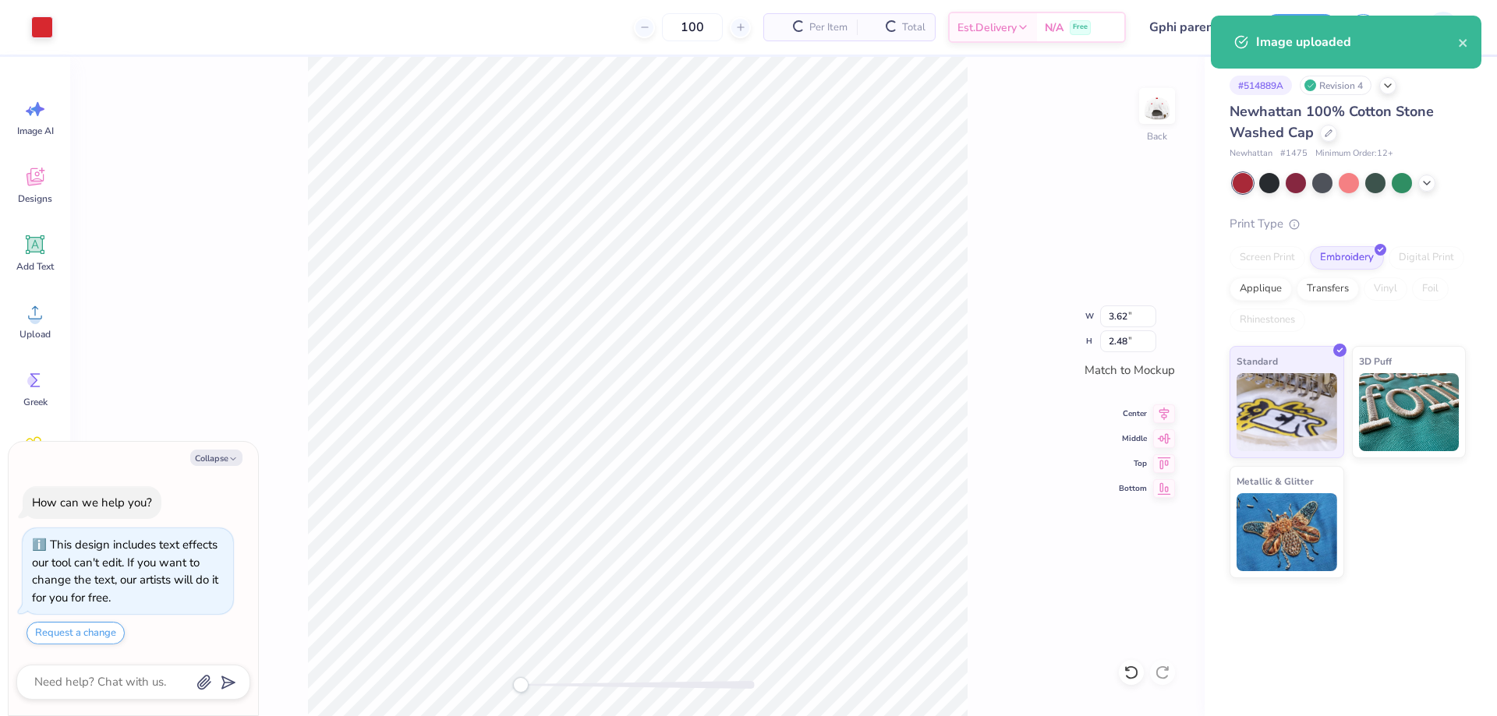
type textarea "x"
click at [1133, 344] on input "2.48" at bounding box center [1128, 342] width 56 height 22
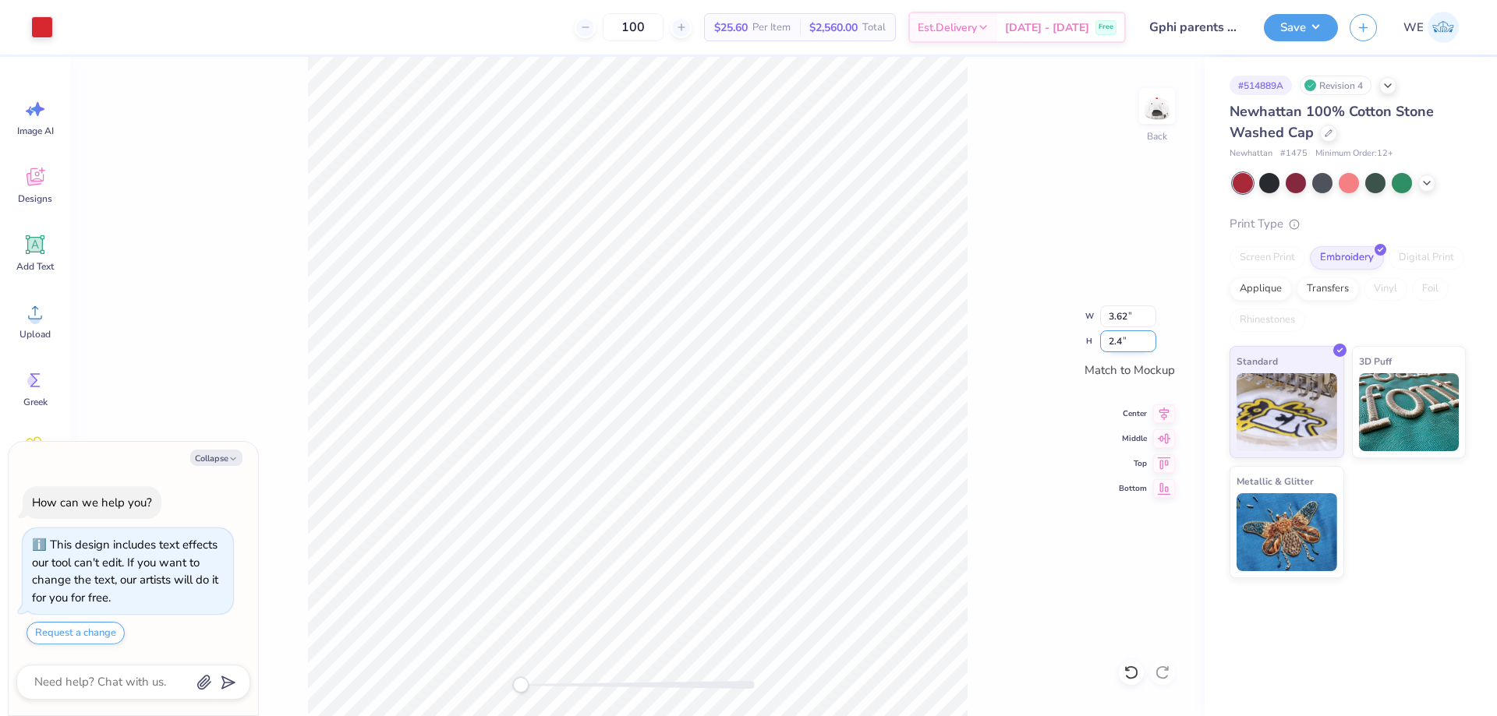
type input "2.4"
type textarea "x"
type input "3.50"
type input "2.40"
click at [1167, 411] on icon at bounding box center [1164, 411] width 22 height 19
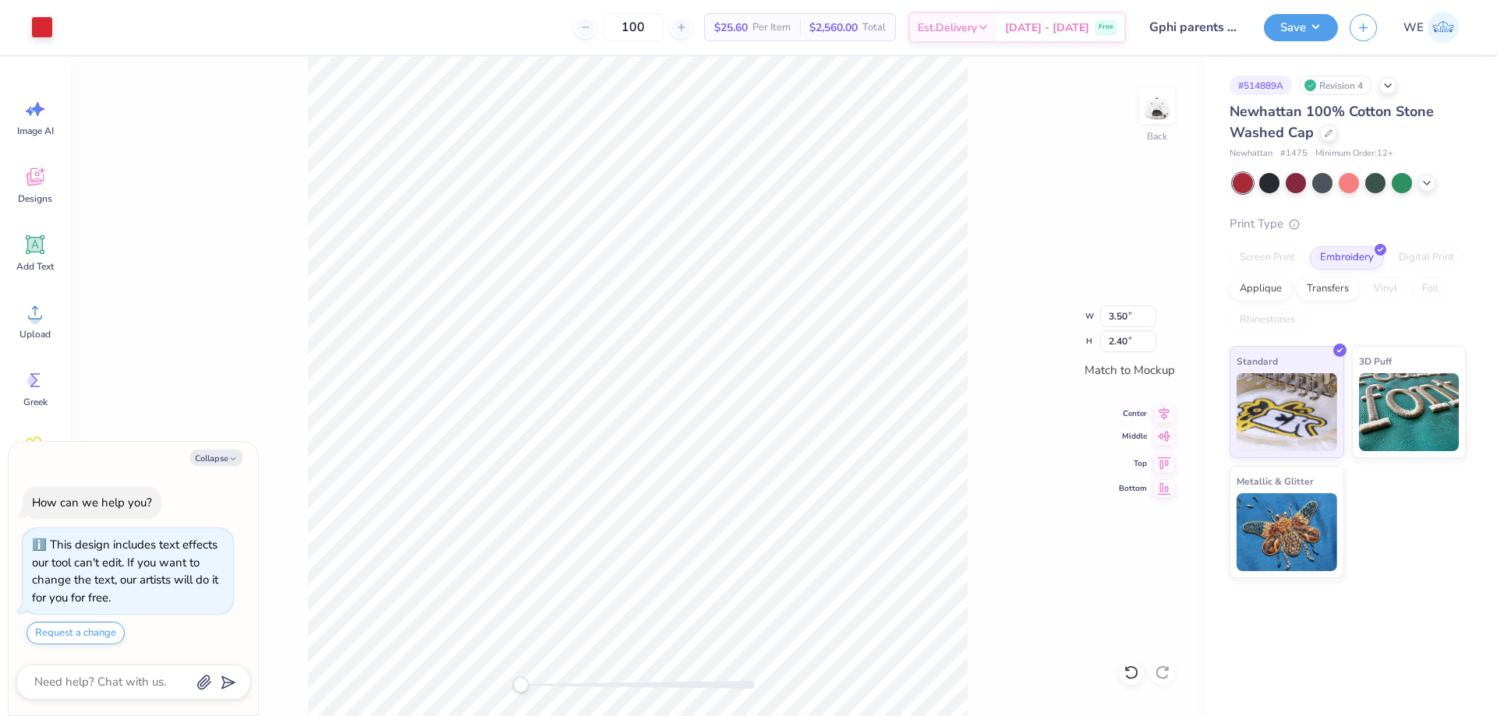
click at [1165, 437] on icon at bounding box center [1164, 436] width 13 height 10
click at [1286, 31] on button "Save" at bounding box center [1301, 25] width 74 height 27
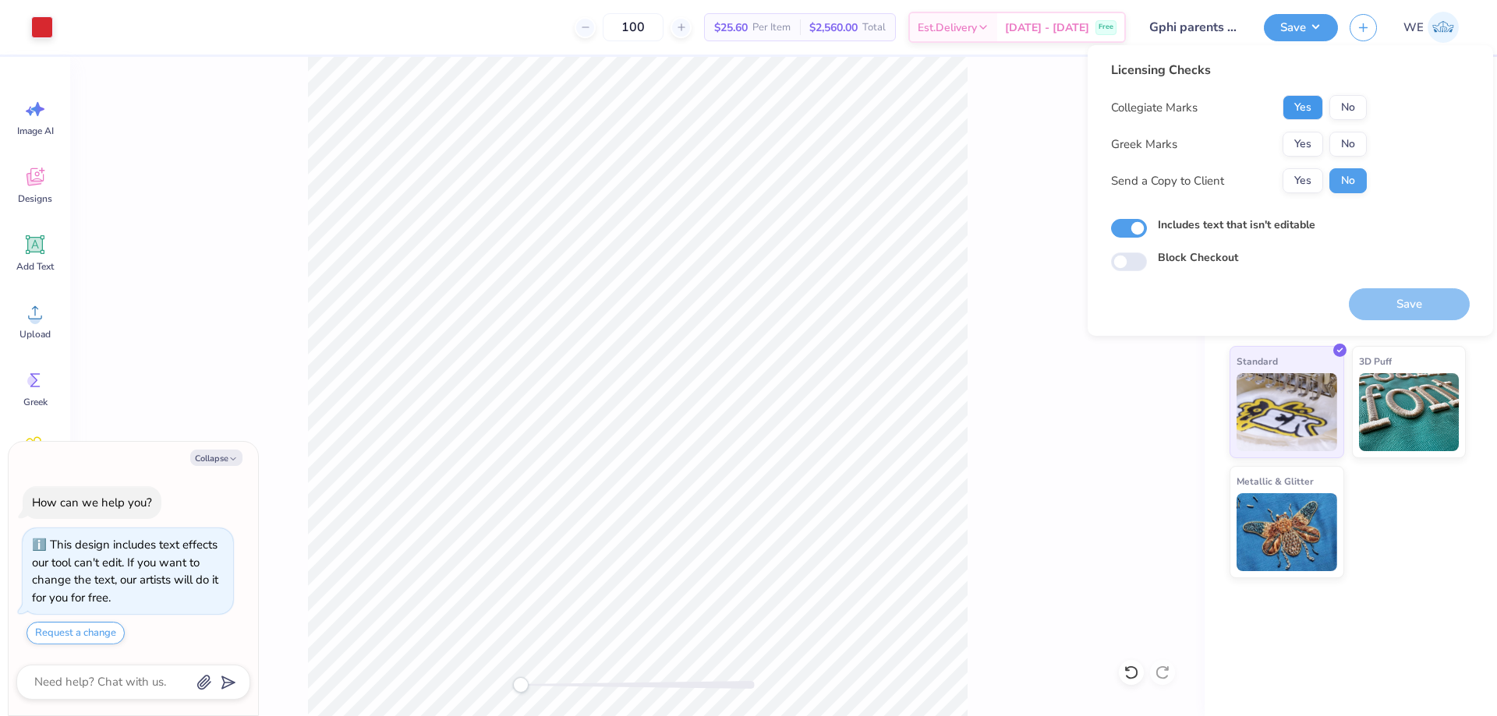
click at [1304, 111] on button "Yes" at bounding box center [1302, 107] width 41 height 25
click at [1306, 132] on button "Yes" at bounding box center [1302, 144] width 41 height 25
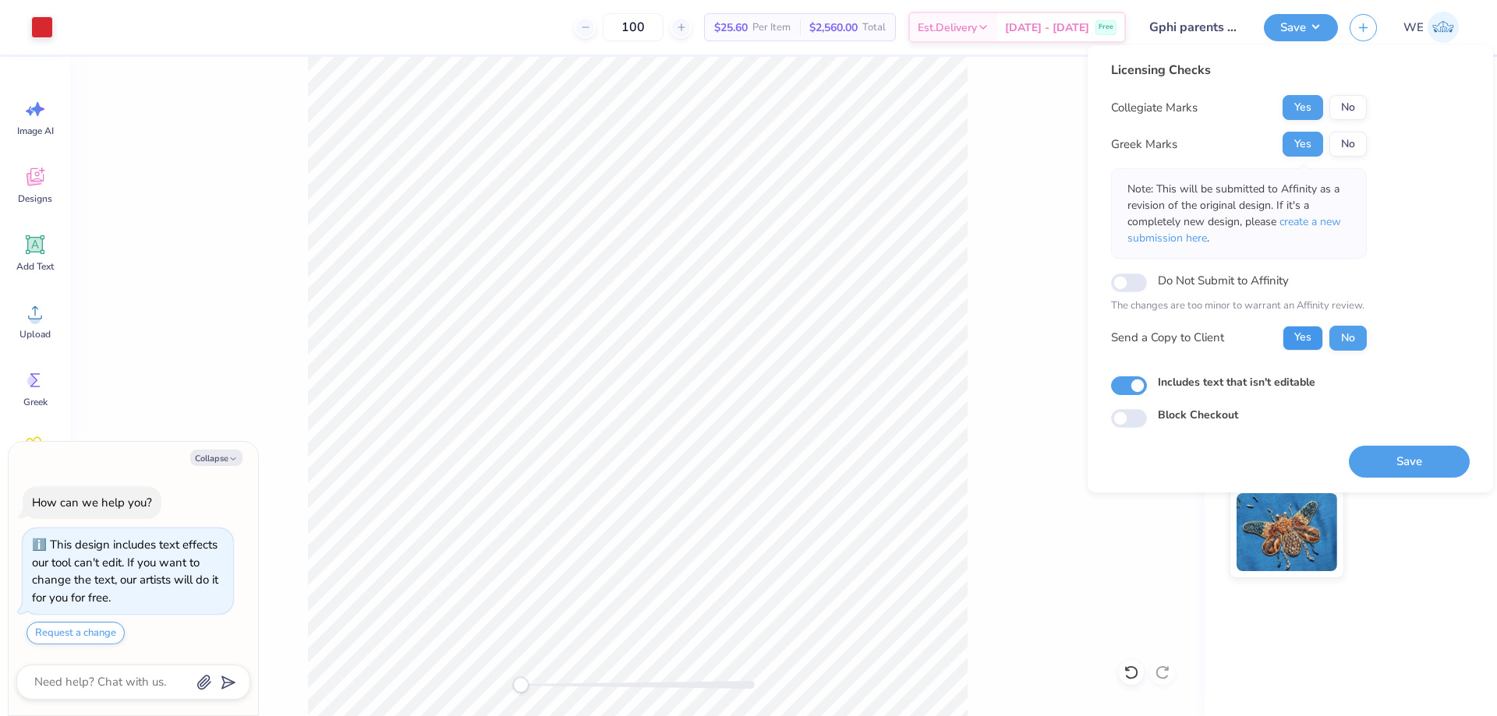
click at [1306, 331] on button "Yes" at bounding box center [1302, 338] width 41 height 25
click at [1400, 464] on button "Save" at bounding box center [1409, 462] width 121 height 32
type textarea "x"
